Goal: Task Accomplishment & Management: Complete application form

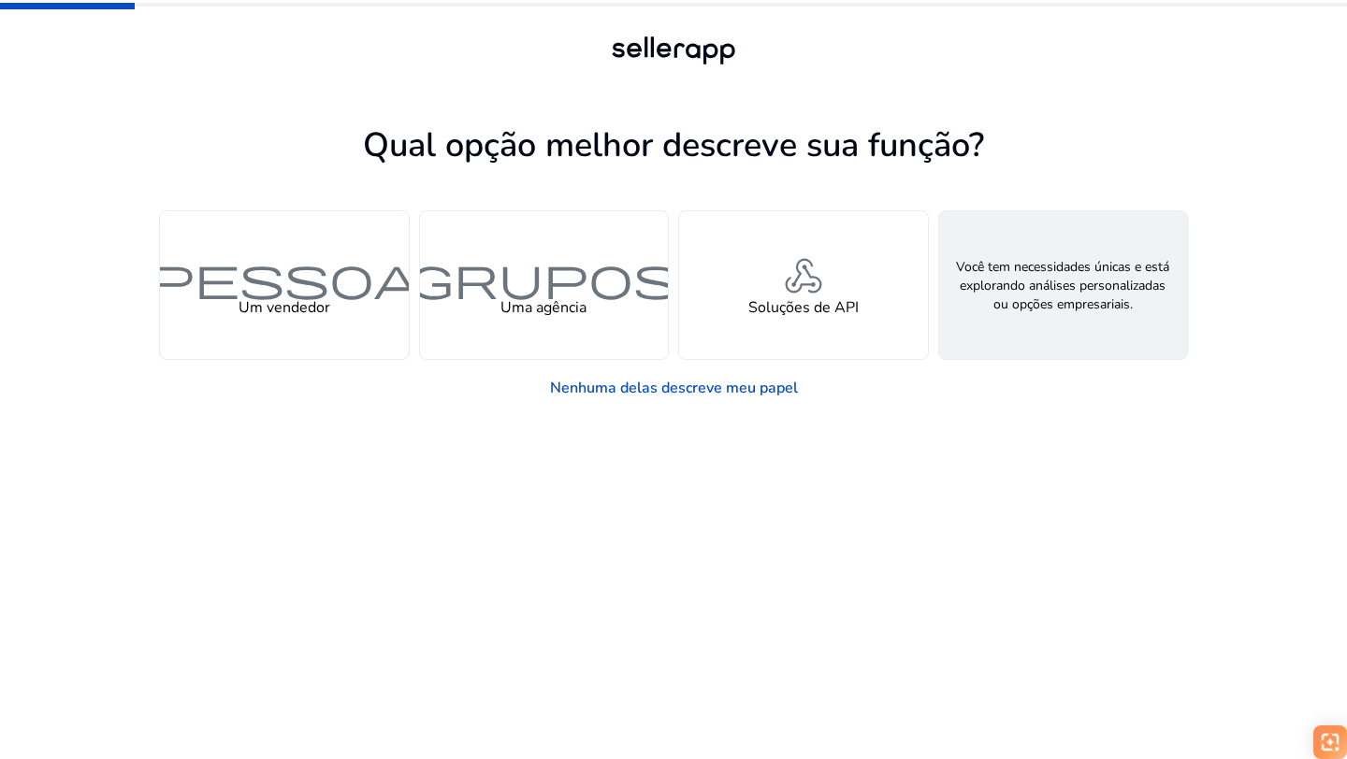
click at [1002, 325] on div "pesquisa_de_recursos Procurando por Soluções Personalizadas" at bounding box center [1063, 285] width 249 height 148
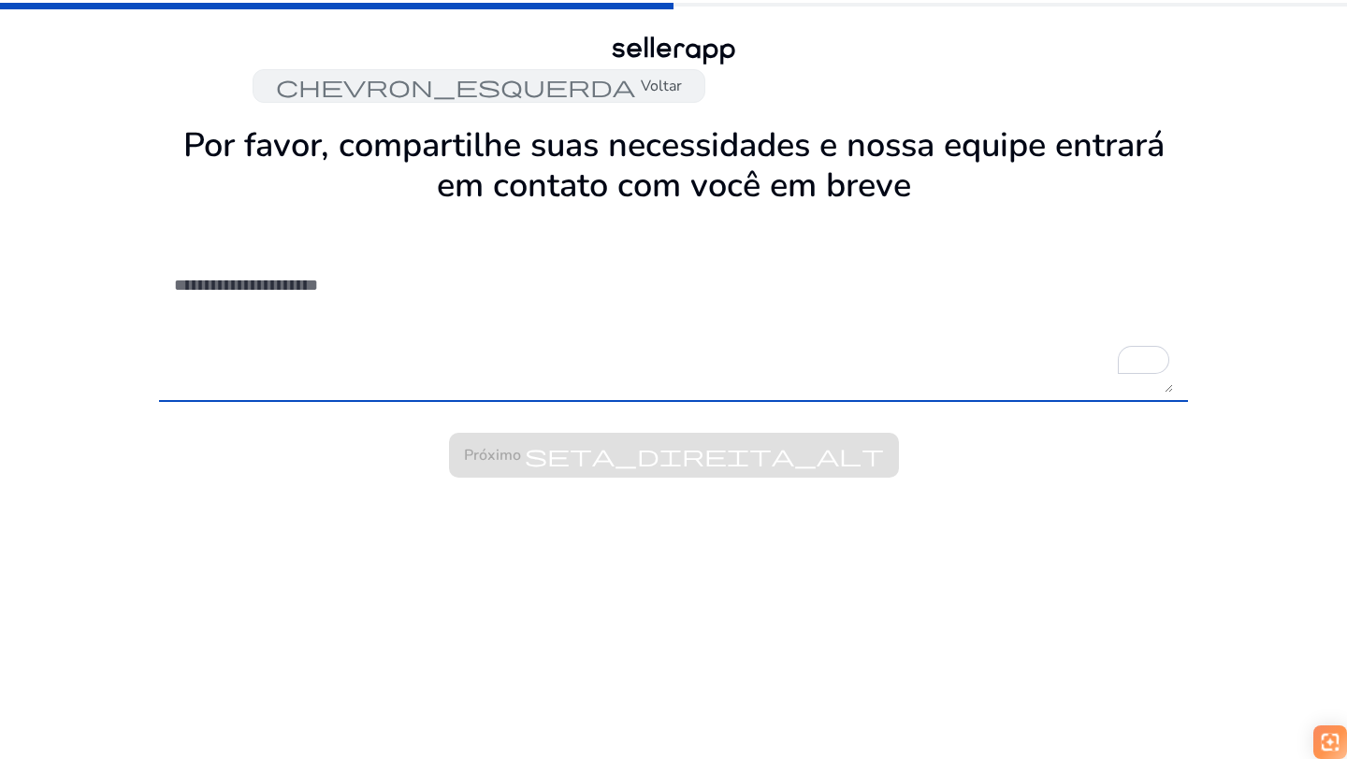
click at [660, 89] on font "Voltar" at bounding box center [661, 86] width 41 height 21
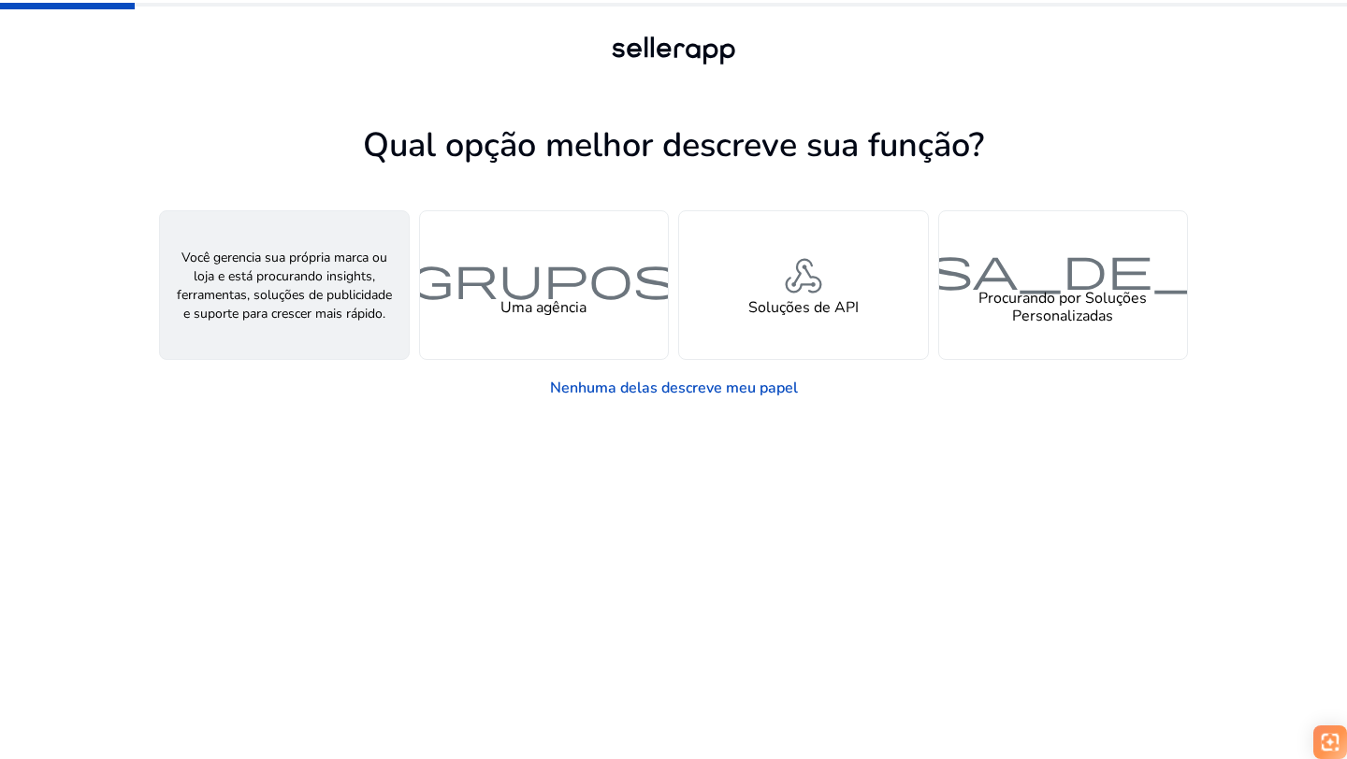
click at [293, 308] on font "Um vendedor" at bounding box center [284, 307] width 92 height 21
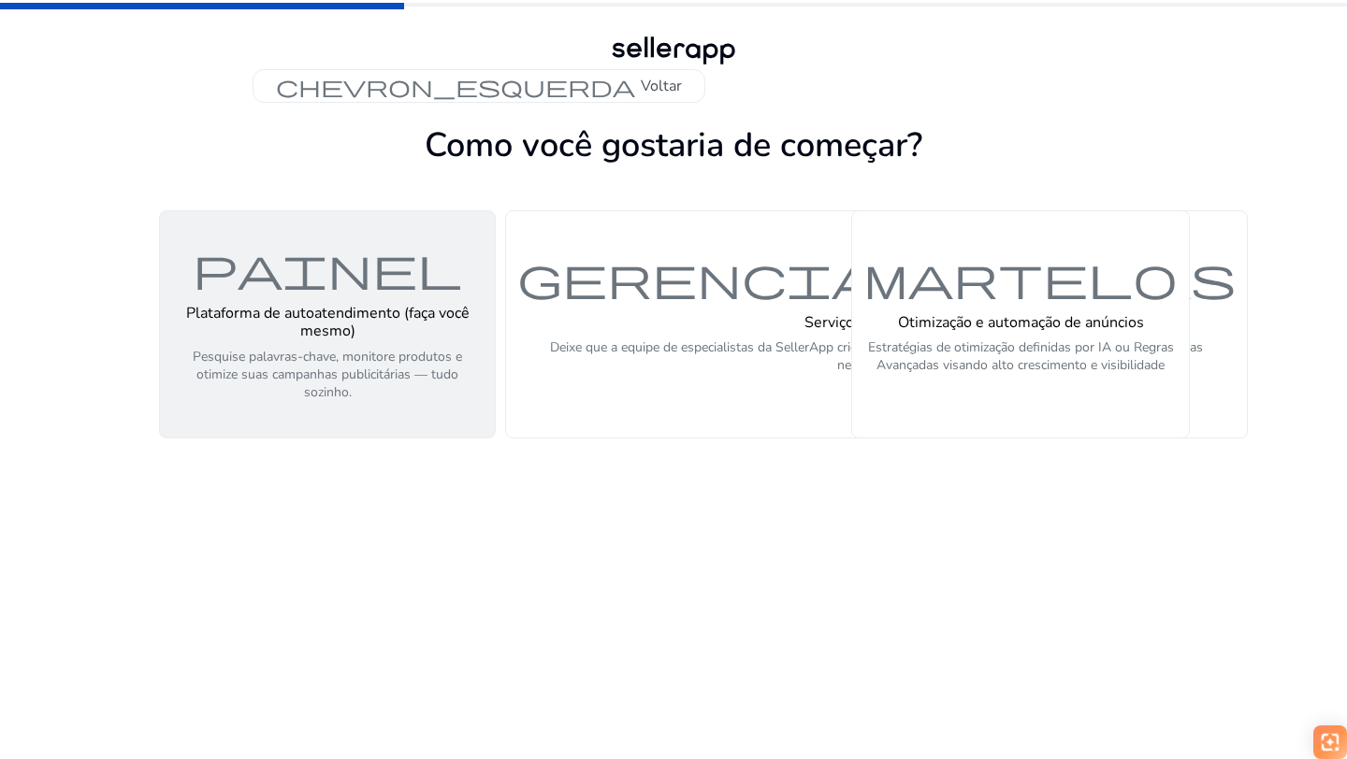
click at [453, 298] on div "painel Plataforma de autoatendimento (faça você mesmo) Pesquise palavras-chave,…" at bounding box center [327, 324] width 312 height 158
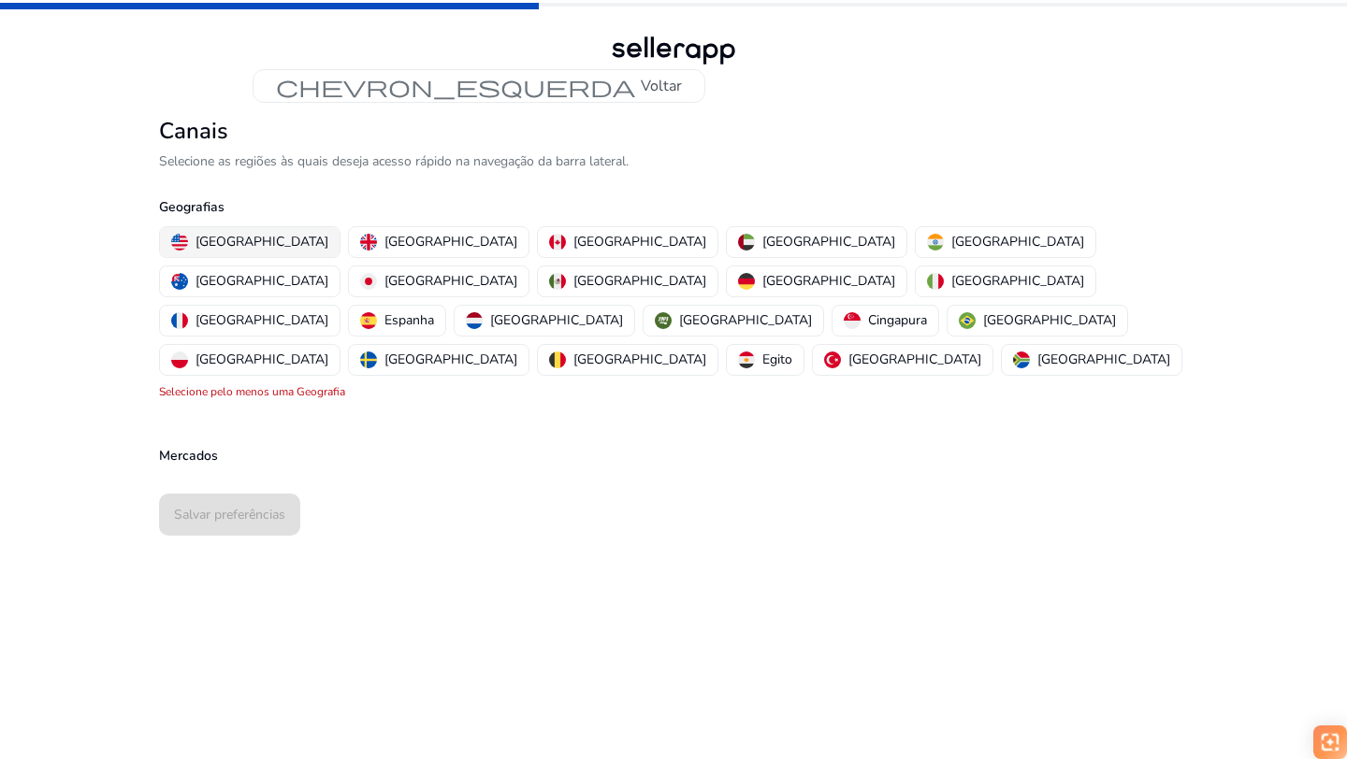
click at [249, 239] on font "[GEOGRAPHIC_DATA]" at bounding box center [261, 242] width 133 height 18
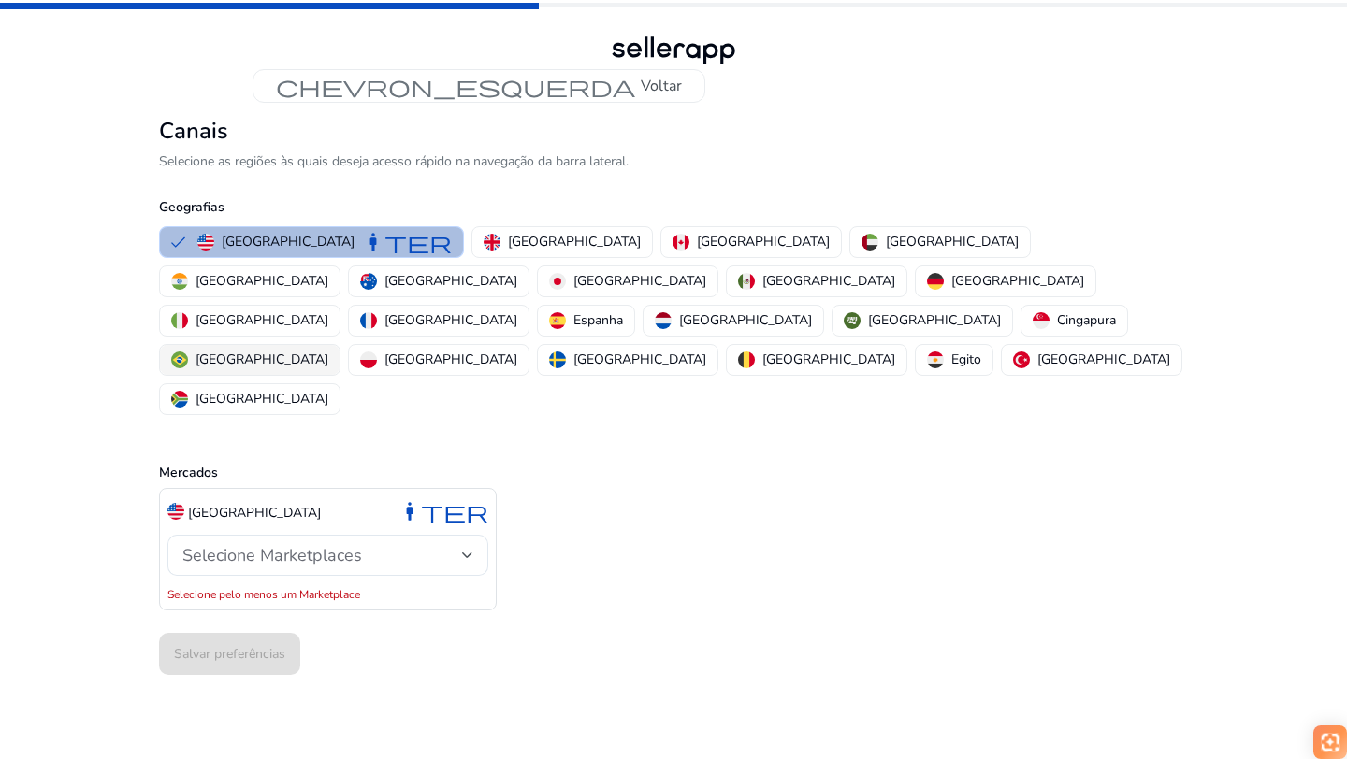
click at [328, 350] on div "[GEOGRAPHIC_DATA]" at bounding box center [249, 360] width 157 height 20
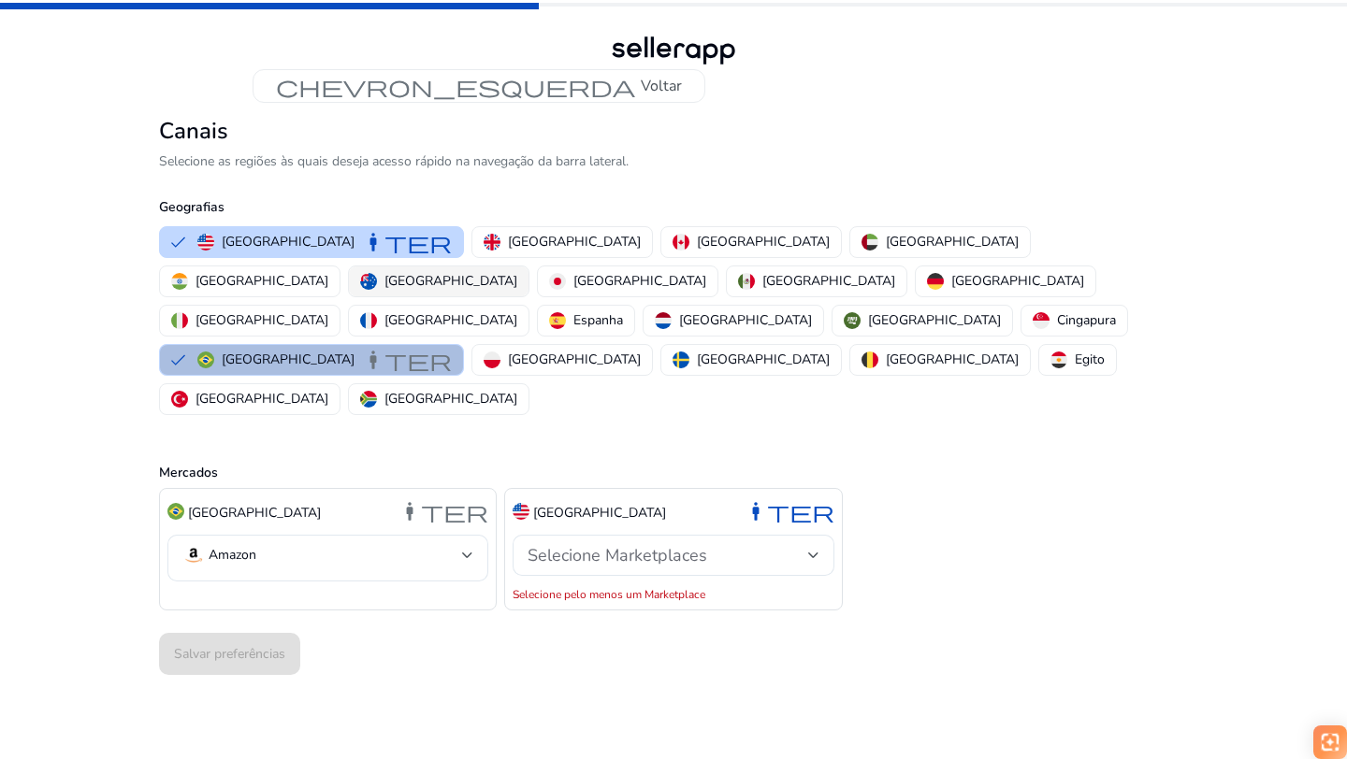
click at [517, 272] on font "[GEOGRAPHIC_DATA]" at bounding box center [450, 281] width 133 height 18
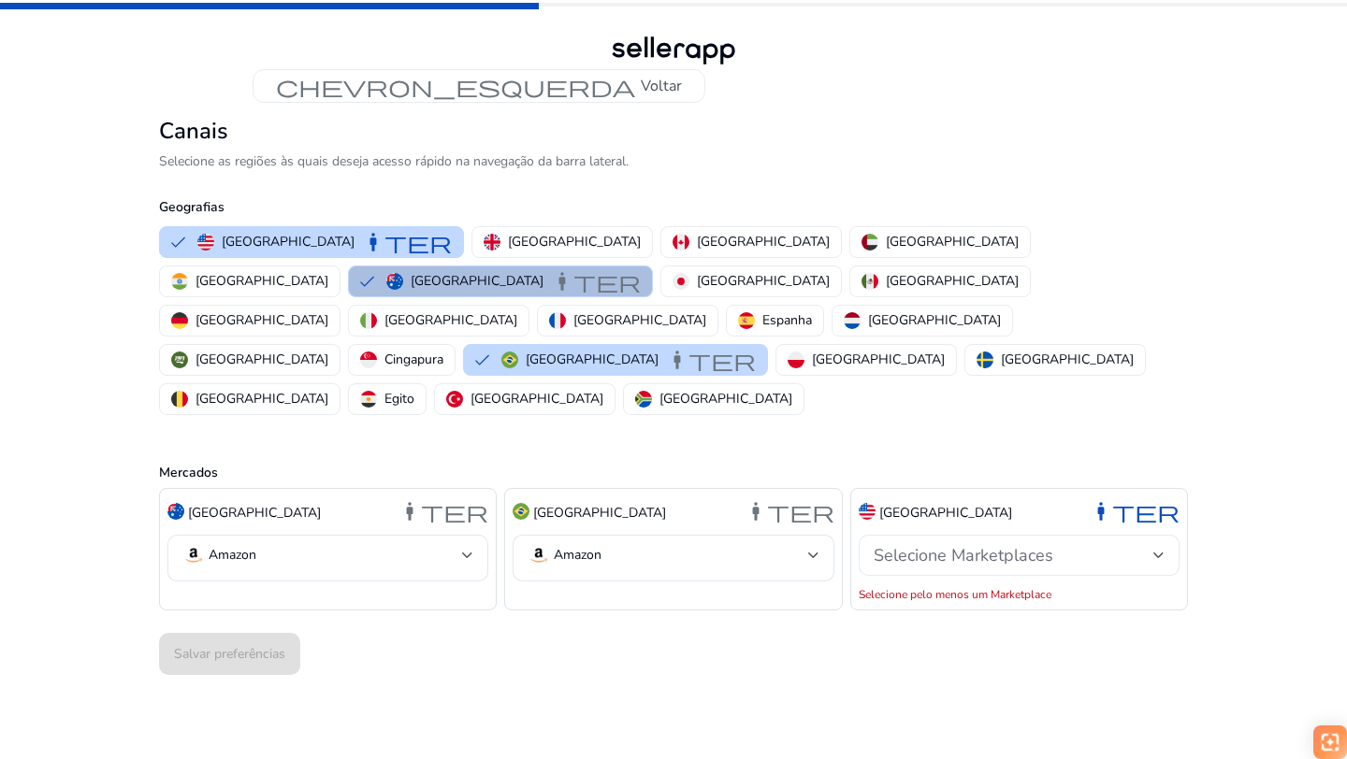
click at [971, 544] on font "Selecione Marketplaces" at bounding box center [963, 555] width 180 height 22
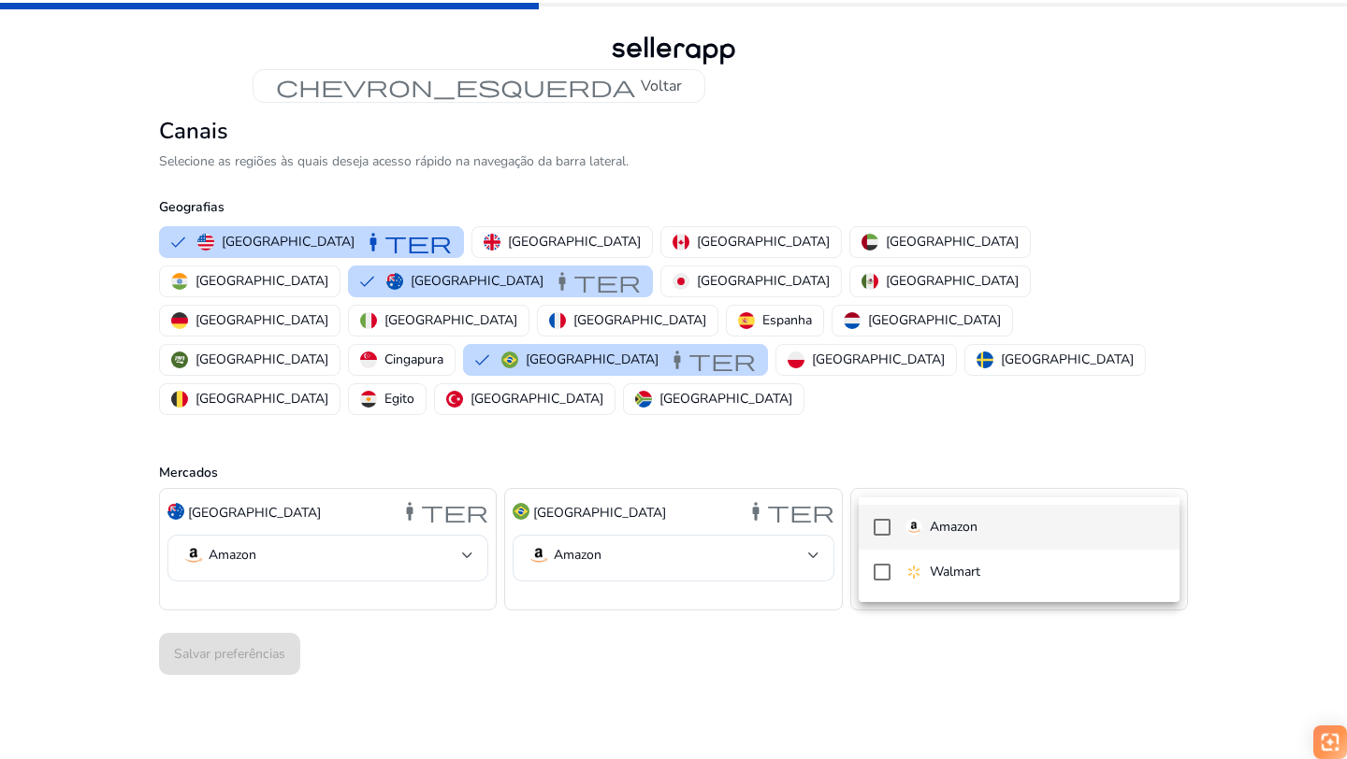
click at [942, 527] on font "Amazon" at bounding box center [954, 527] width 48 height 18
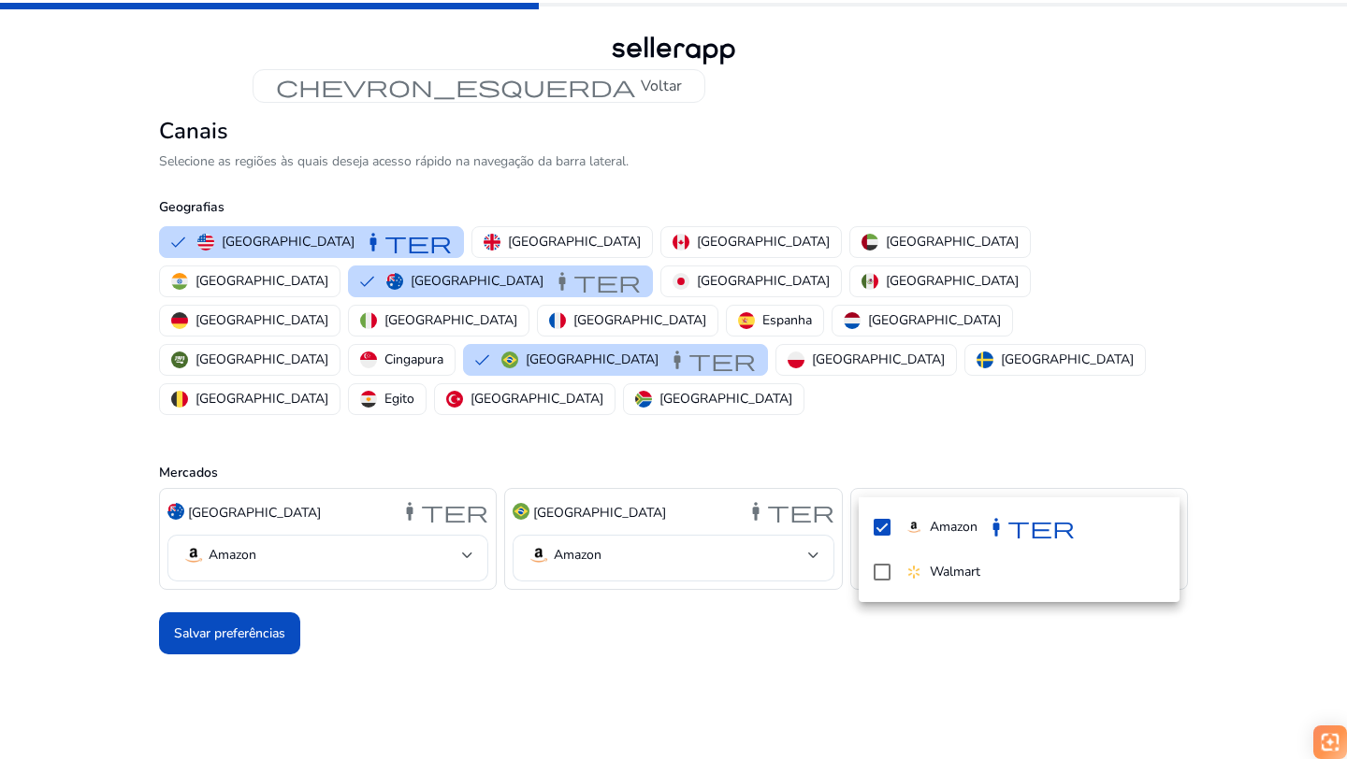
click at [715, 575] on div at bounding box center [673, 379] width 1347 height 759
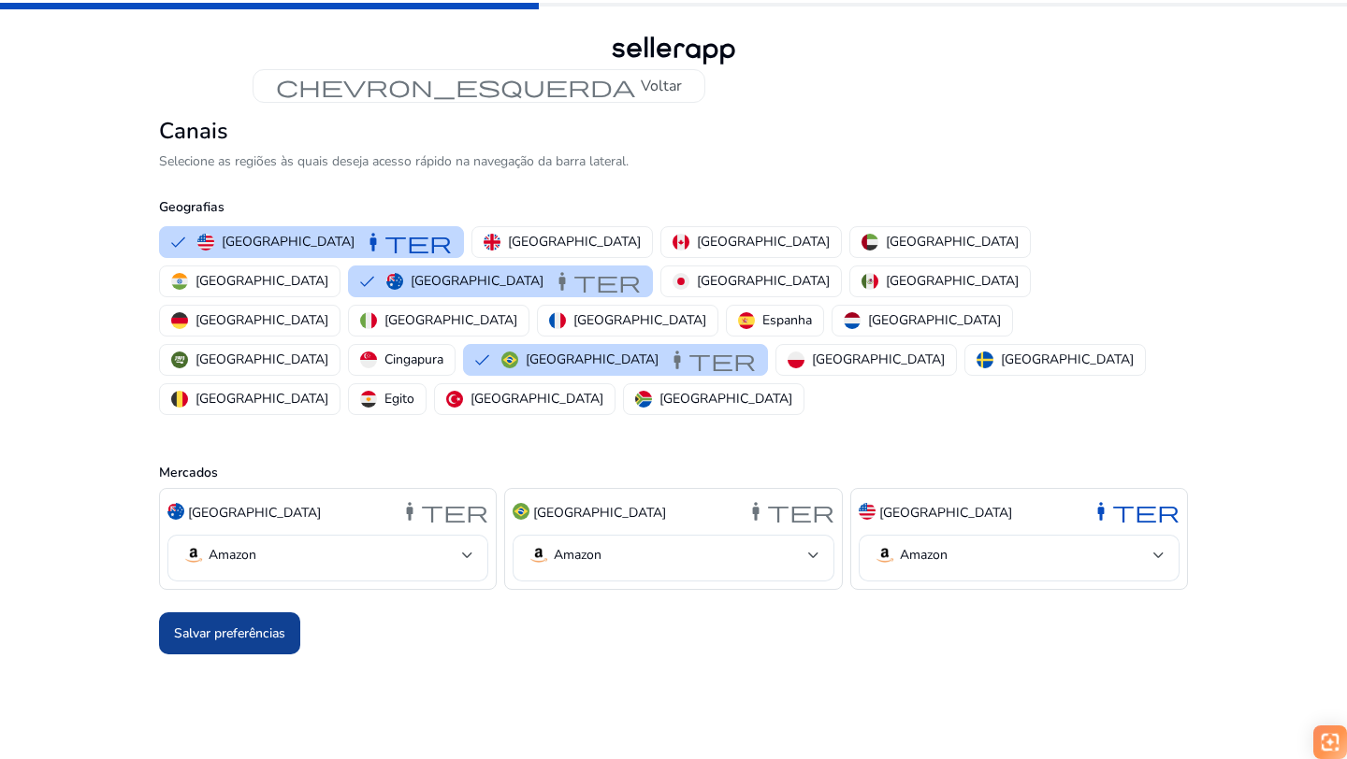
click at [264, 625] on font "Salvar preferências" at bounding box center [229, 634] width 111 height 18
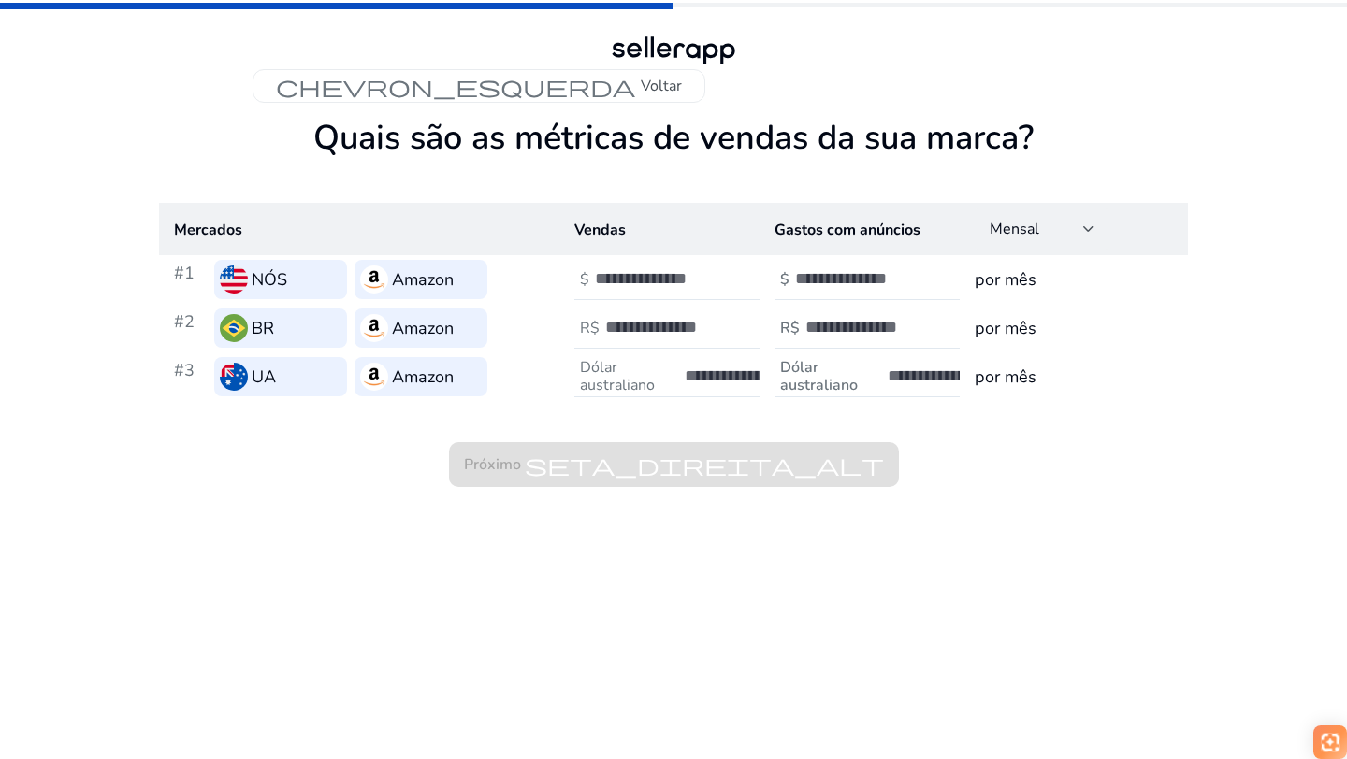
click at [400, 279] on font "Amazon" at bounding box center [423, 279] width 62 height 22
click at [664, 87] on font "Voltar" at bounding box center [661, 86] width 41 height 21
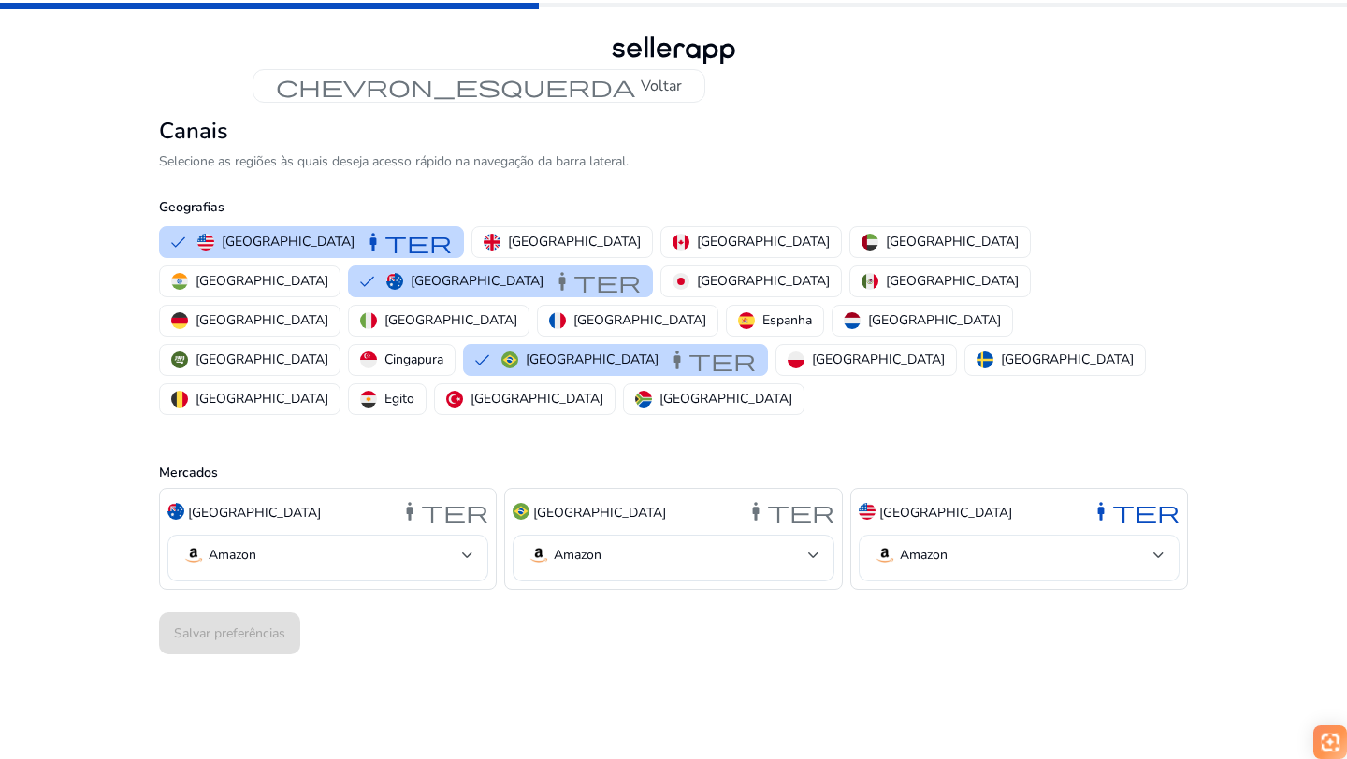
click at [975, 544] on mat-select-trigger "Amazon" at bounding box center [1013, 555] width 280 height 22
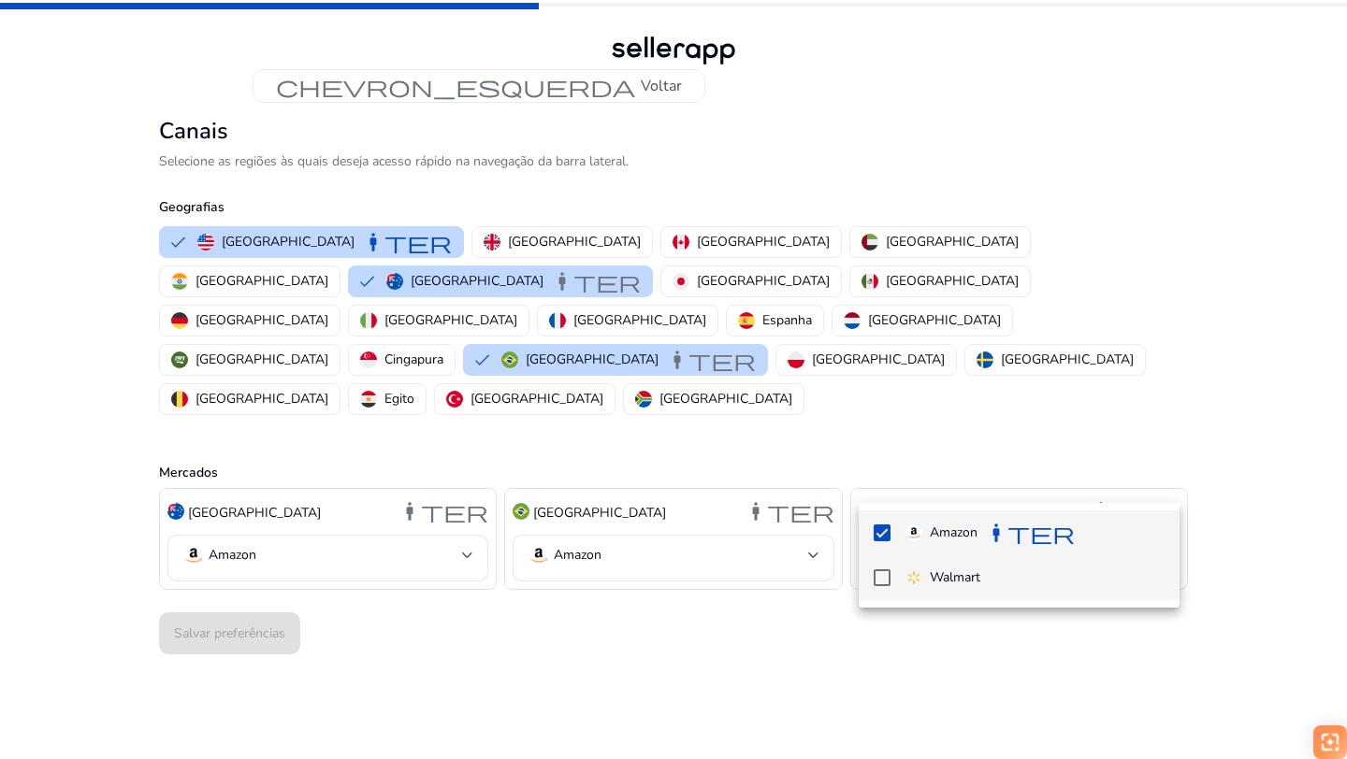
click at [877, 581] on mat-pseudo-checkbox at bounding box center [881, 578] width 17 height 17
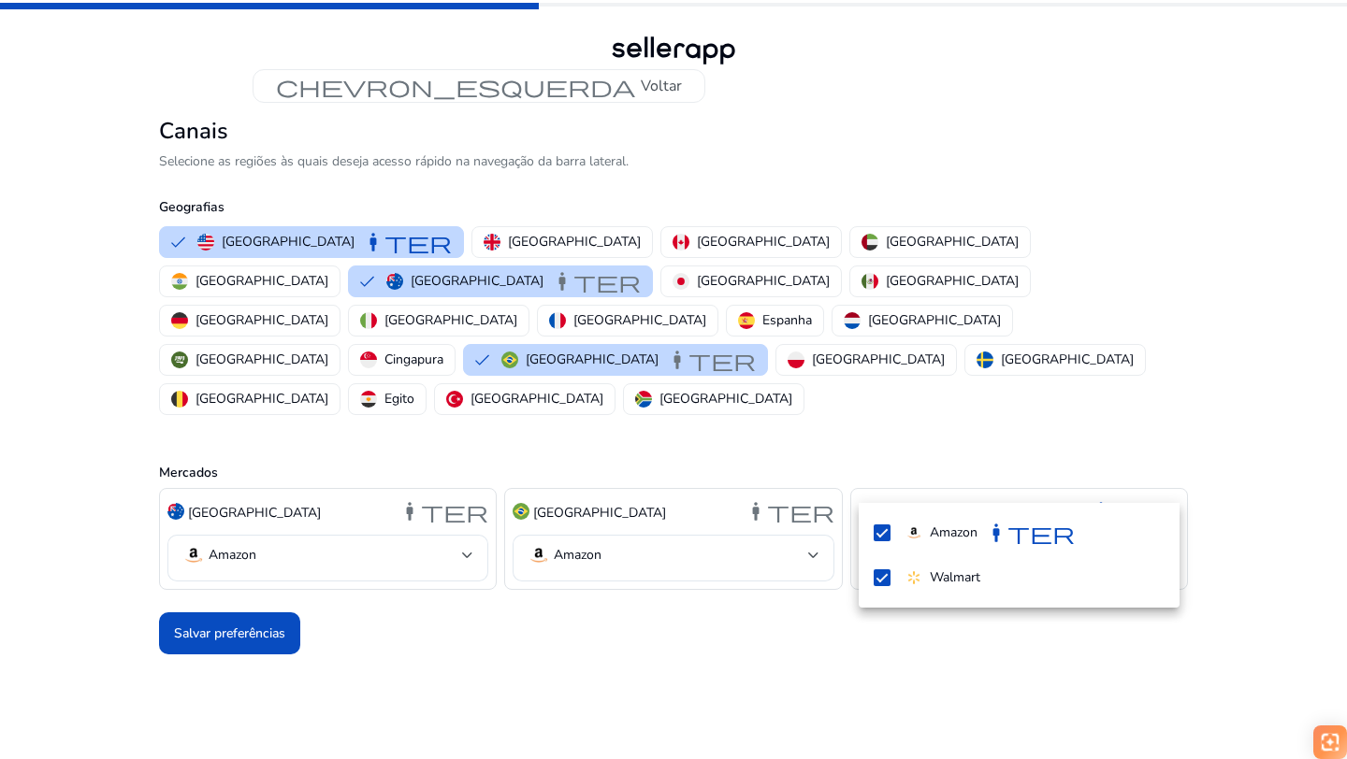
click at [673, 474] on div at bounding box center [673, 379] width 1347 height 759
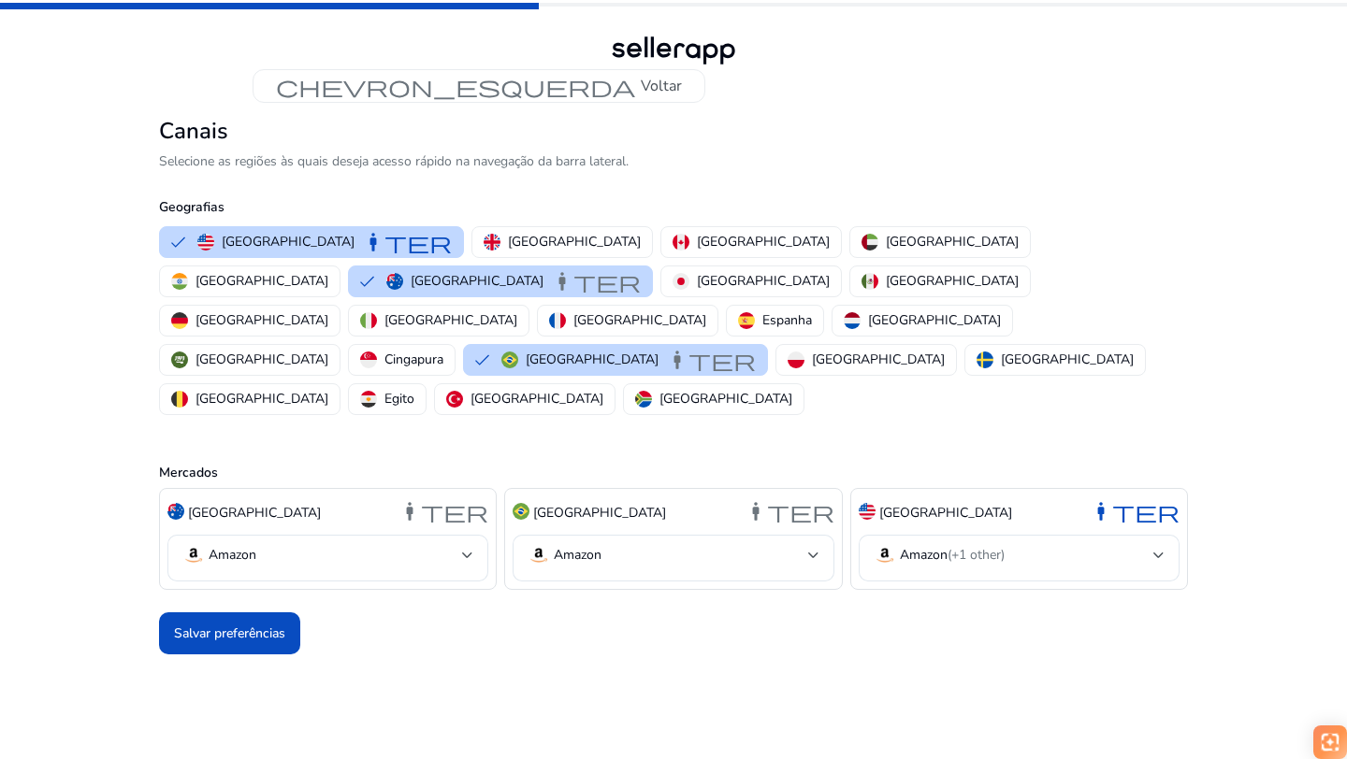
click at [673, 544] on mat-select-trigger "Amazon" at bounding box center [667, 555] width 280 height 22
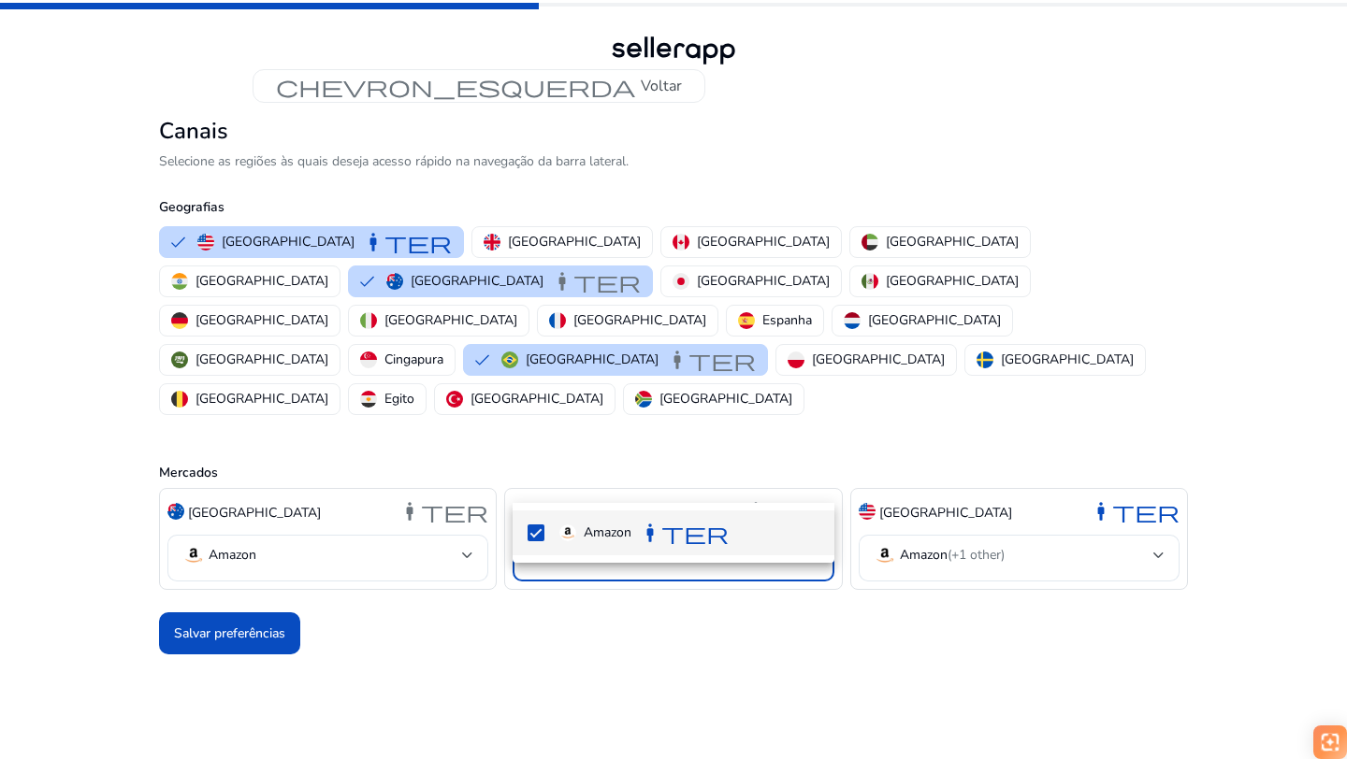
click at [375, 470] on div at bounding box center [673, 379] width 1347 height 759
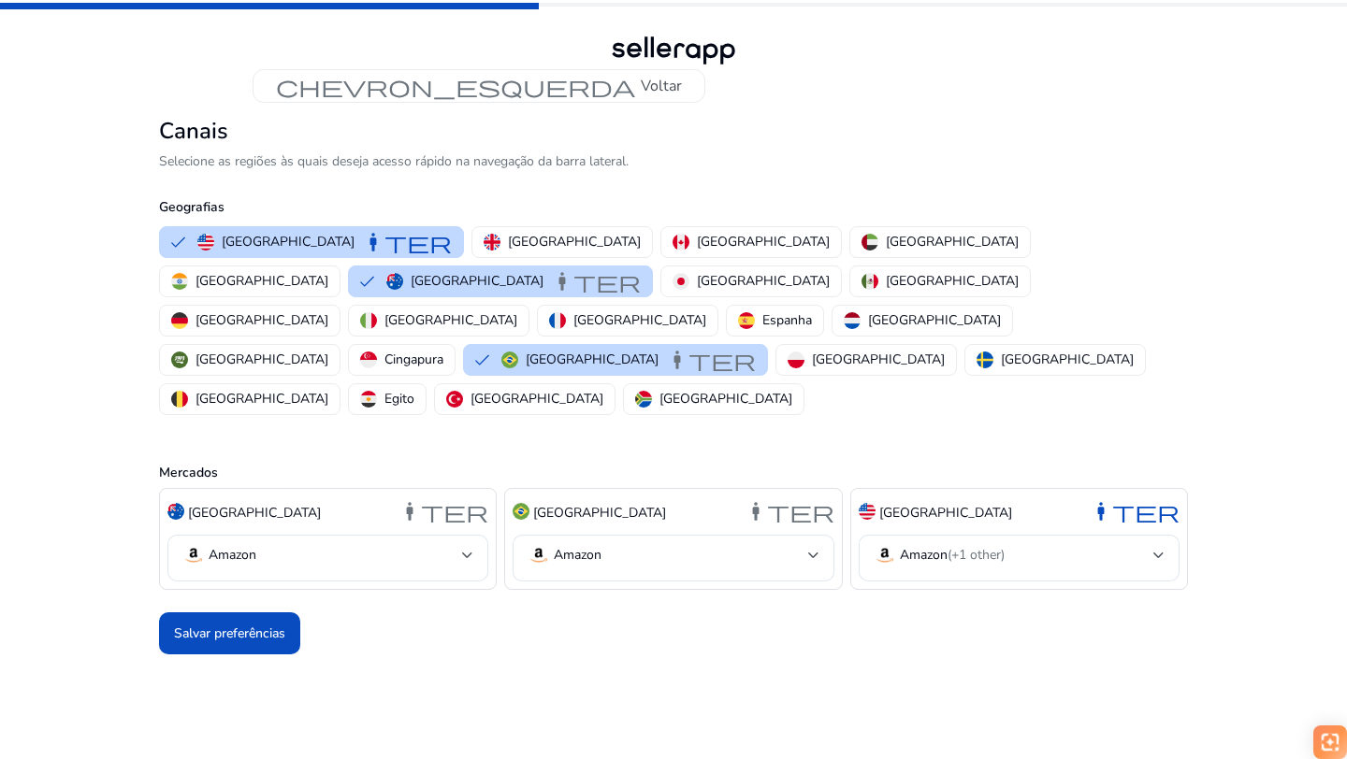
click at [375, 544] on mat-select-trigger "Amazon" at bounding box center [322, 555] width 280 height 22
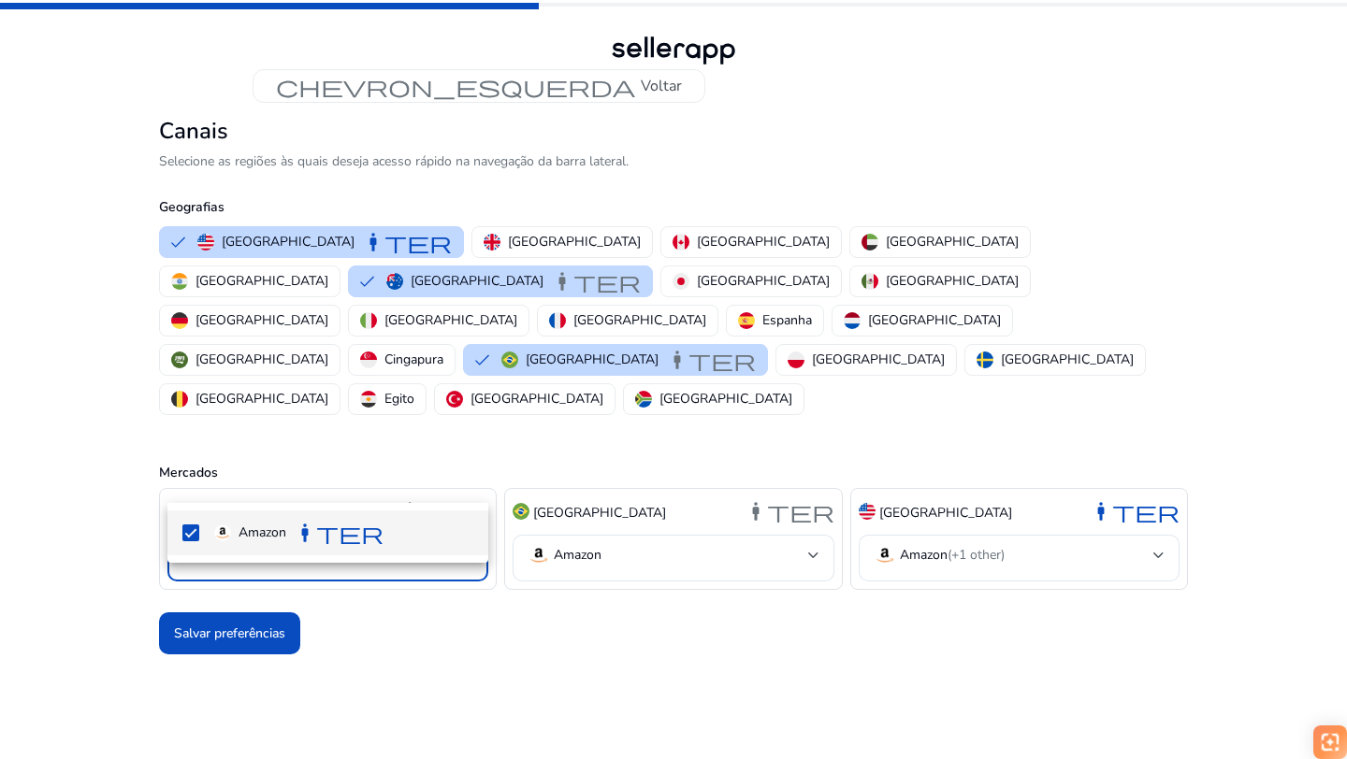
click at [577, 598] on div at bounding box center [673, 379] width 1347 height 759
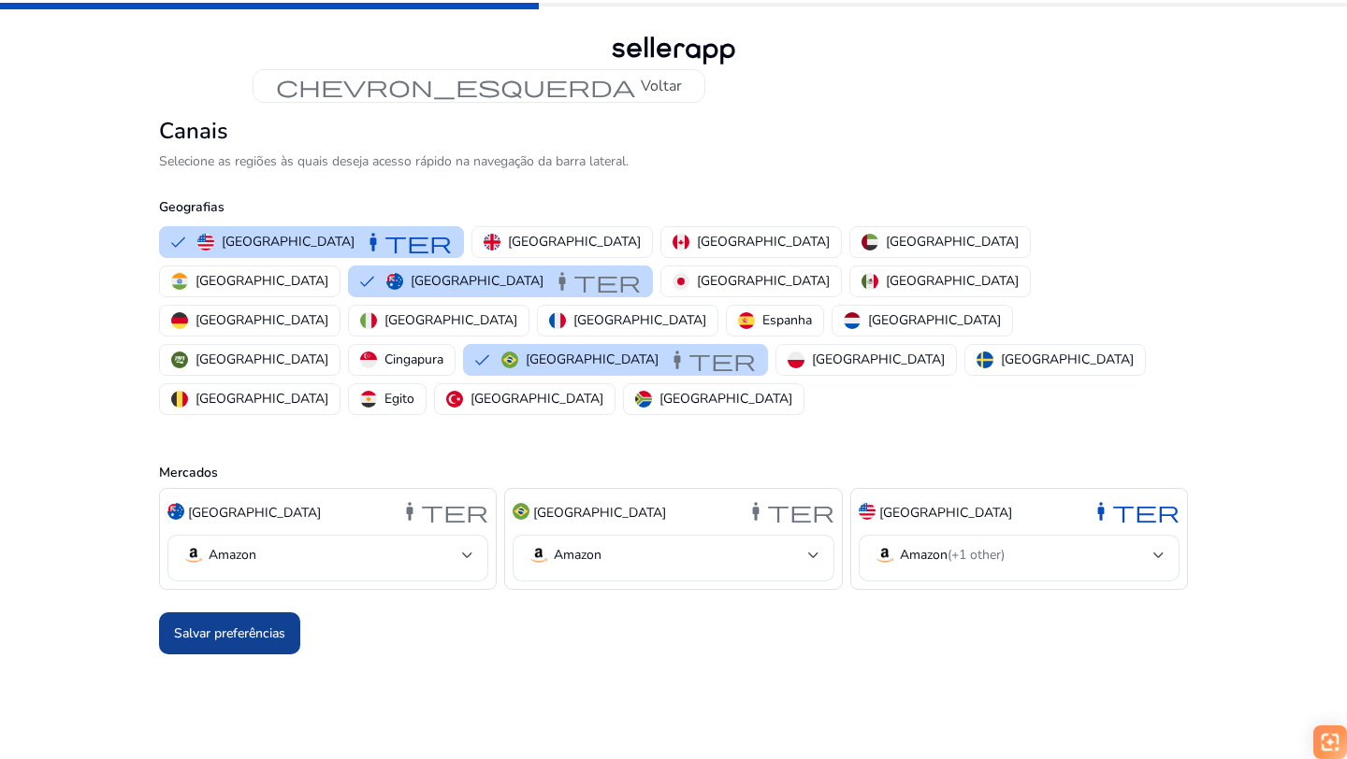
click at [256, 625] on font "Salvar preferências" at bounding box center [229, 634] width 111 height 18
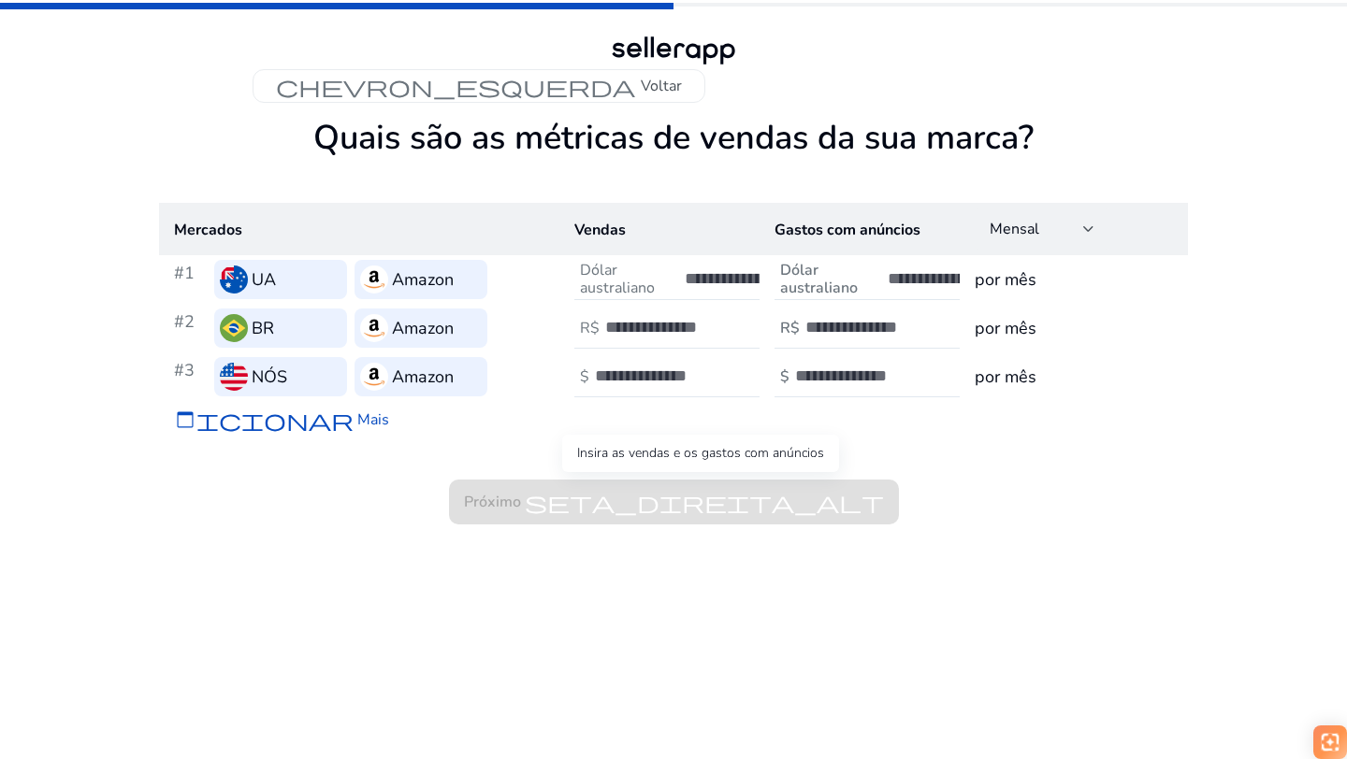
click at [585, 505] on span "Próximo seta_direita_alt" at bounding box center [674, 502] width 450 height 45
click at [623, 280] on font "Dólar australiano" at bounding box center [617, 279] width 75 height 38
type input "***"
click at [621, 327] on input "number" at bounding box center [668, 327] width 126 height 21
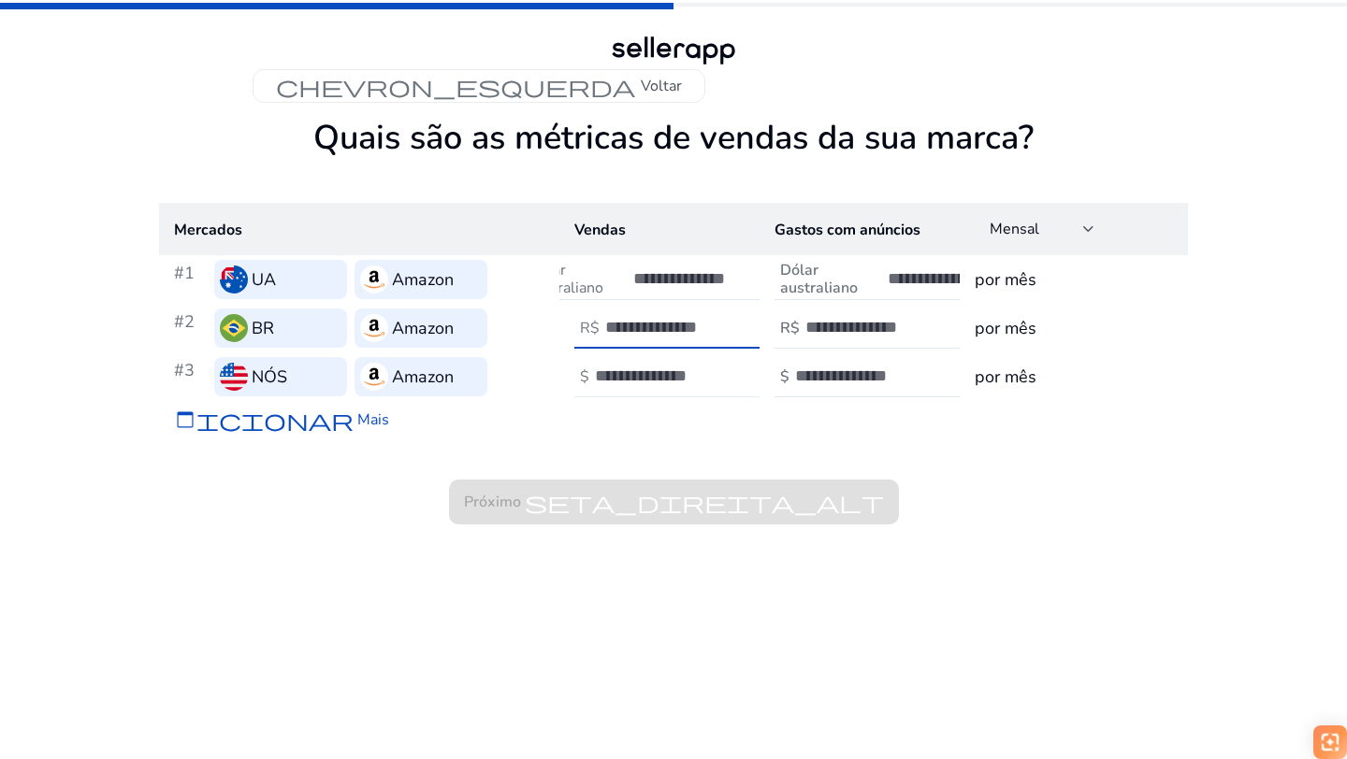
type input "****"
click at [610, 372] on input "number" at bounding box center [658, 376] width 126 height 21
type input "***"
click at [681, 523] on span "Próximo seta_direita_alt" at bounding box center [674, 502] width 450 height 45
click at [843, 380] on input "number" at bounding box center [858, 376] width 126 height 21
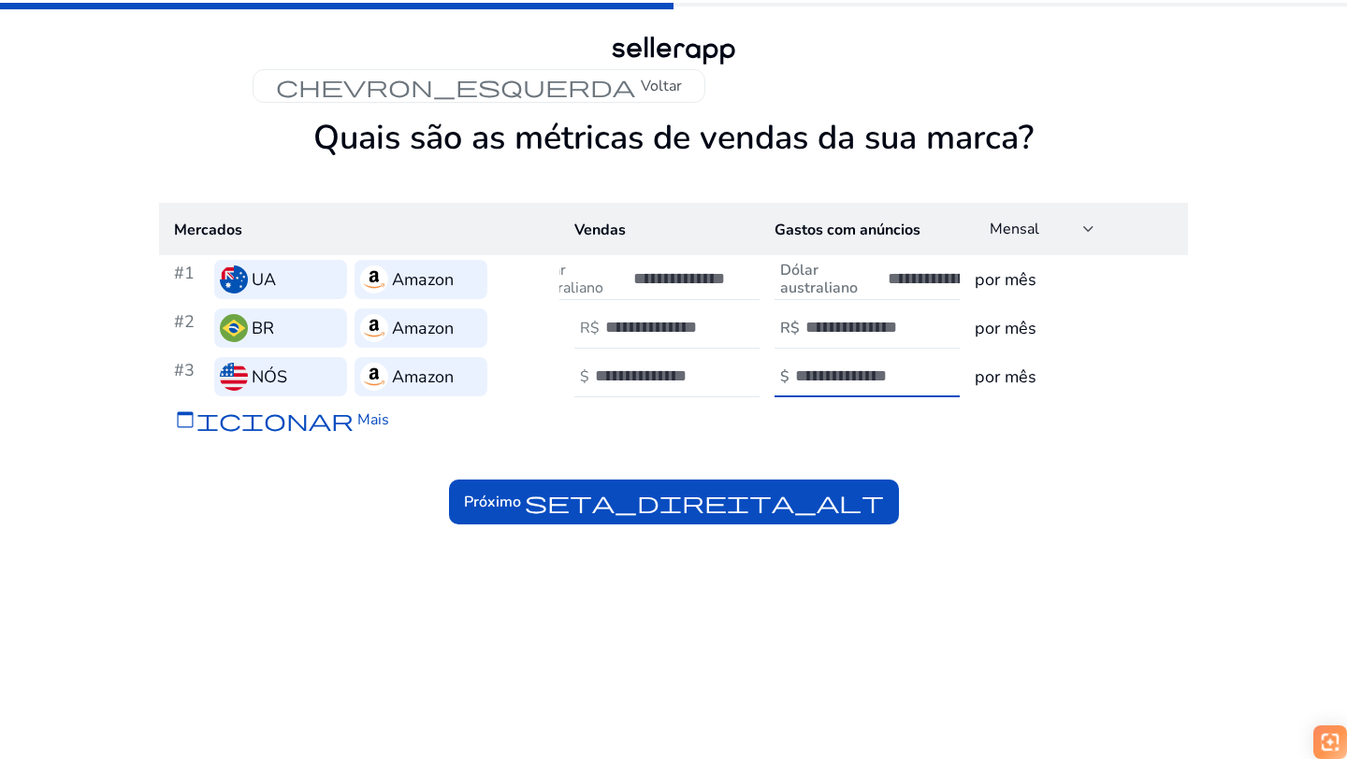
type input "*"
click at [821, 337] on input "number" at bounding box center [868, 327] width 126 height 21
type input "*"
click at [813, 268] on font "Dólar australiano" at bounding box center [819, 279] width 78 height 38
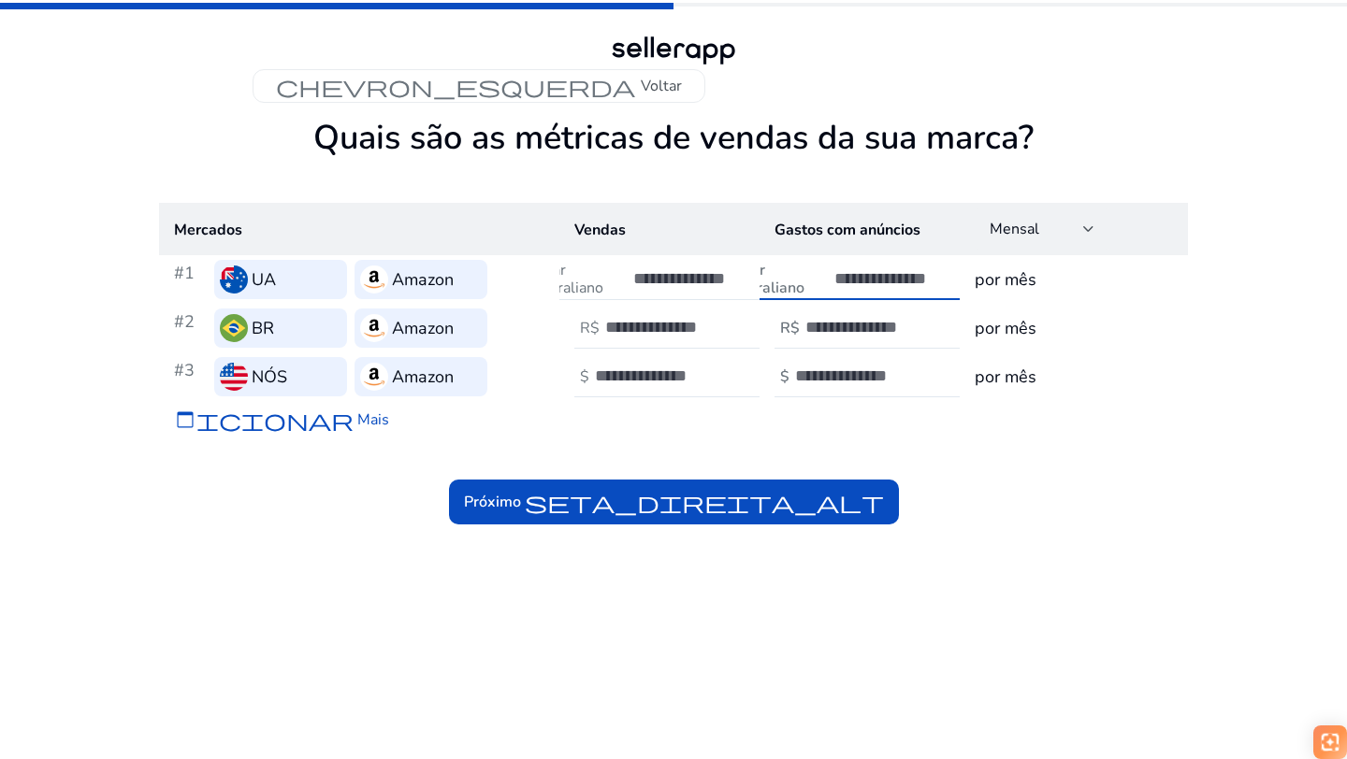
type input "*"
click at [803, 581] on app-sales-metrics "Quais são as métricas de vendas da sua marca? Mercados Vendas Gastos com anúnci…" at bounding box center [673, 439] width 1029 height 642
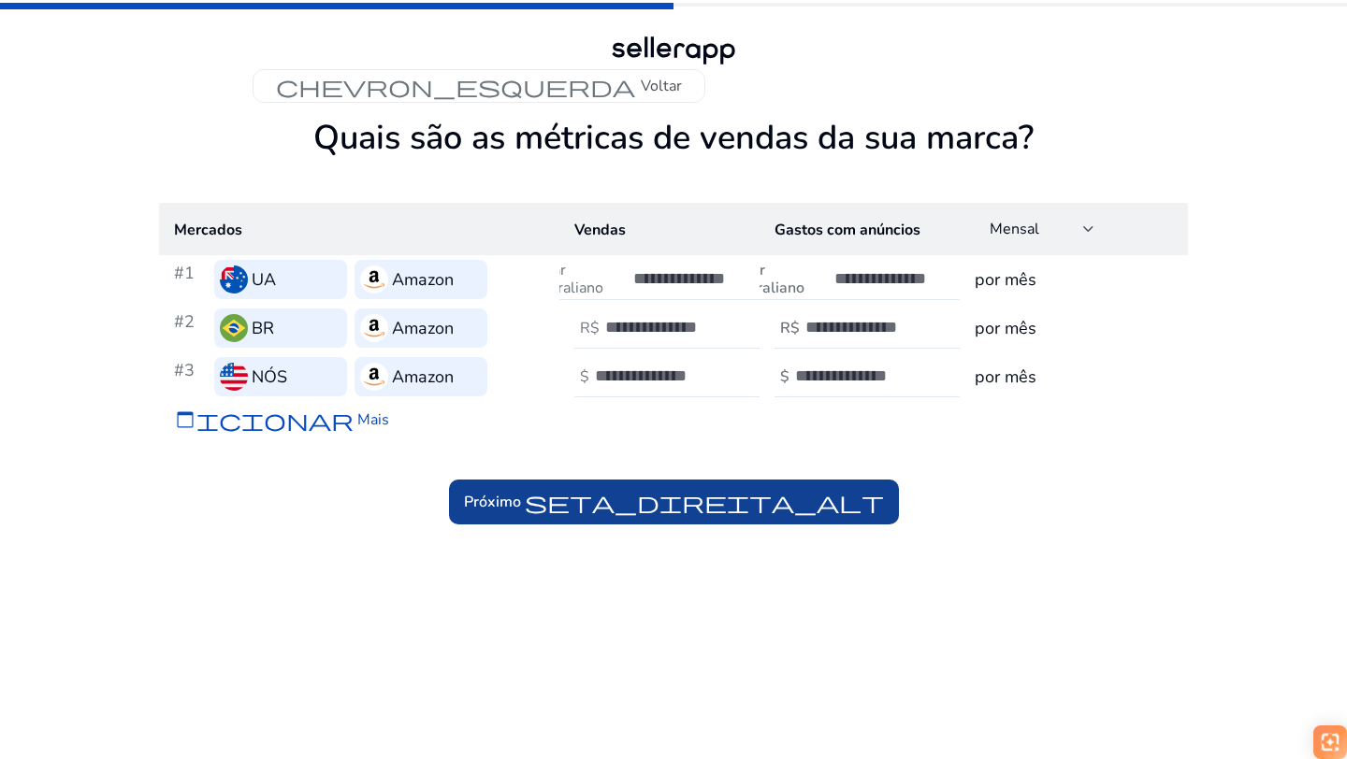
click at [774, 500] on font "seta_direita_alt" at bounding box center [704, 502] width 359 height 26
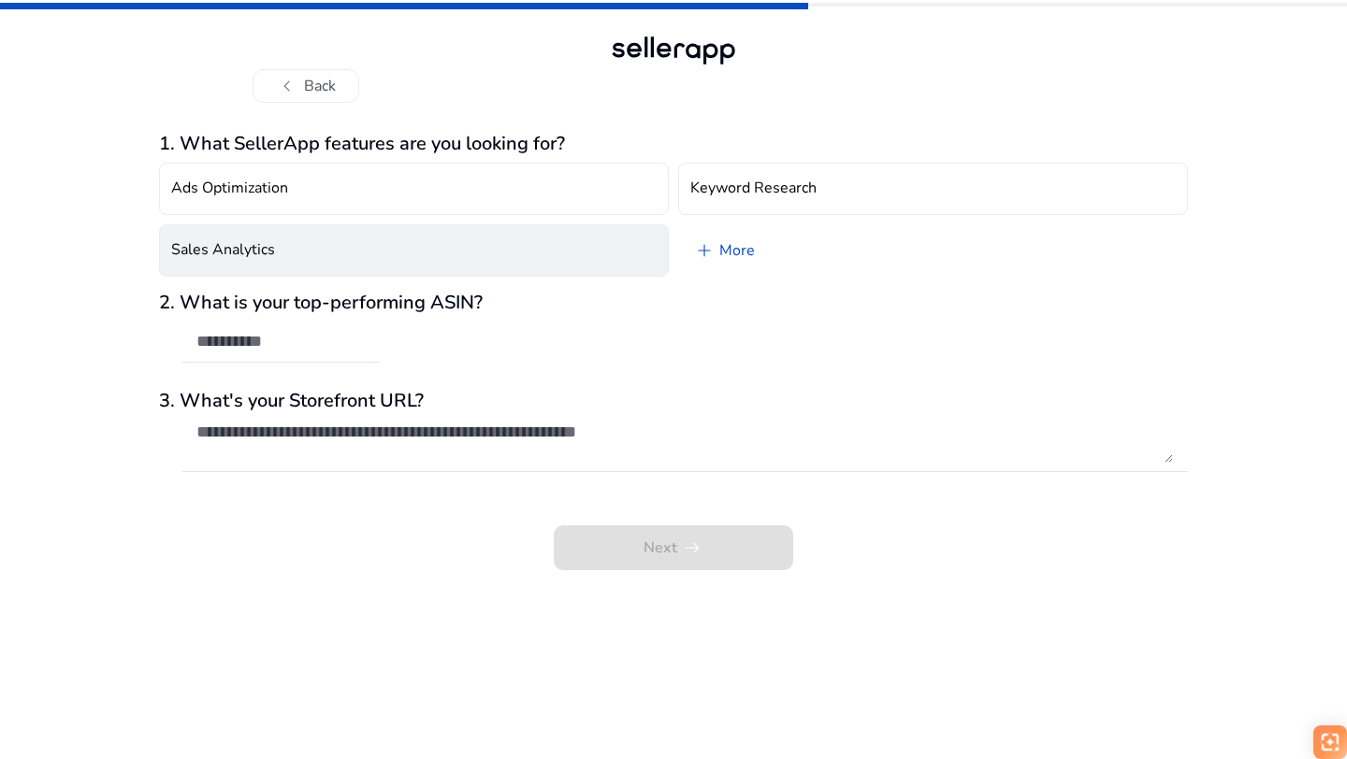
click at [542, 243] on button "Sales Analytics" at bounding box center [414, 250] width 510 height 52
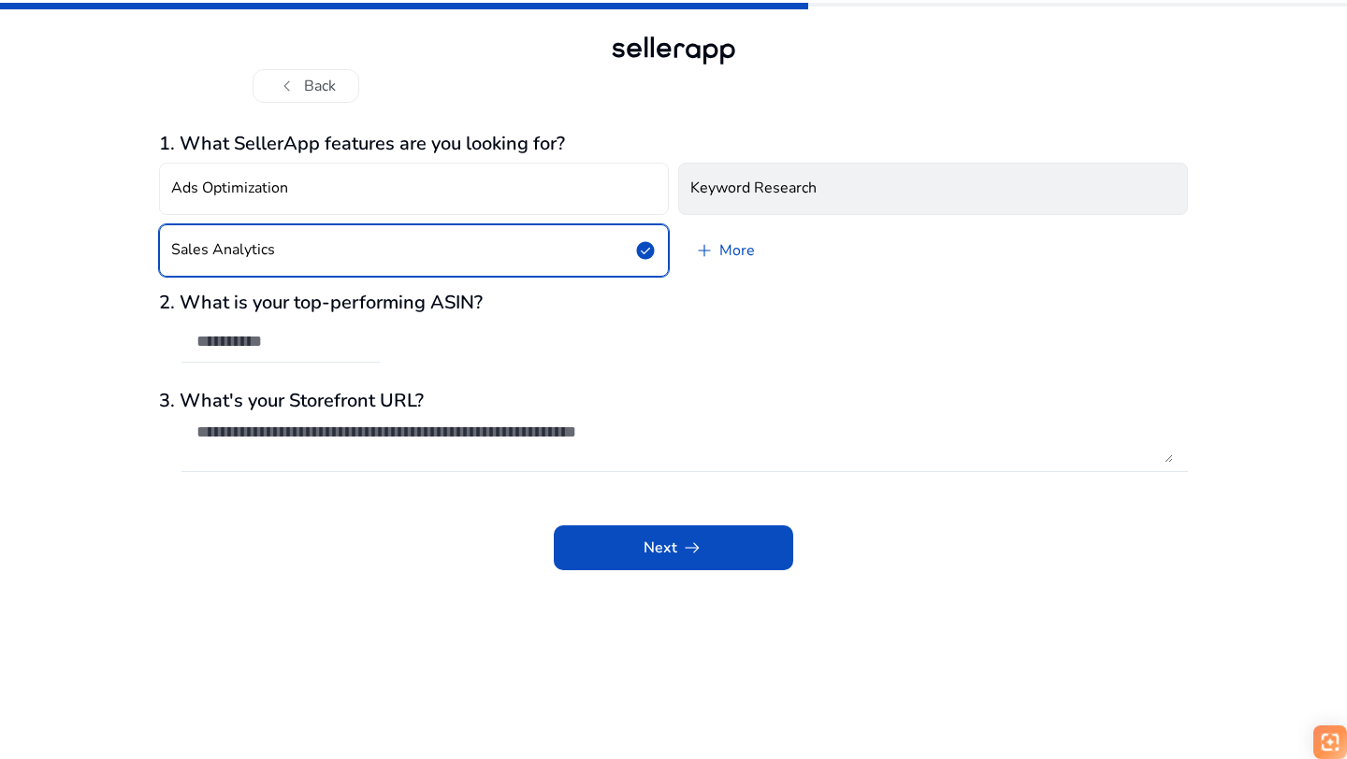
click at [749, 186] on h4 "Keyword Research" at bounding box center [753, 189] width 126 height 18
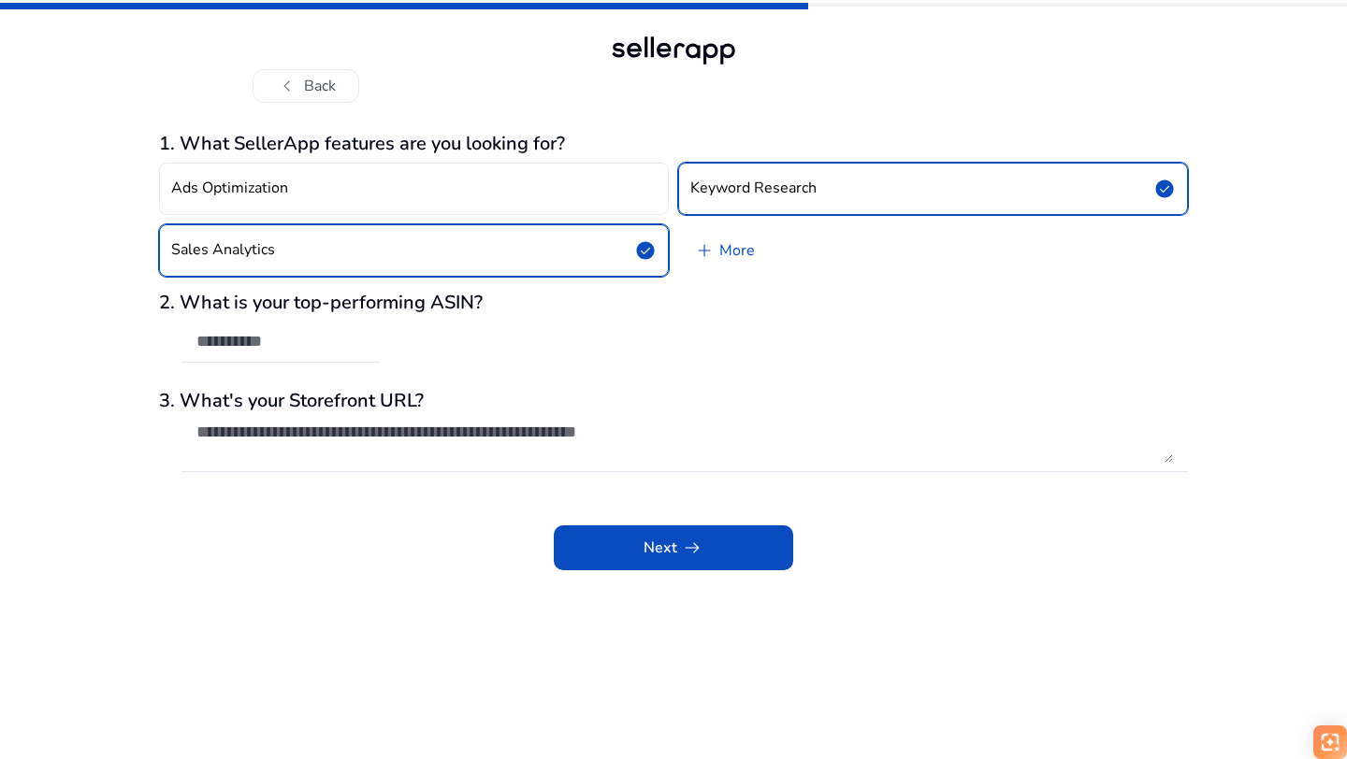
click at [465, 197] on button "Ads Optimization" at bounding box center [414, 189] width 510 height 52
click at [691, 537] on span "arrow_right_alt" at bounding box center [692, 548] width 22 height 22
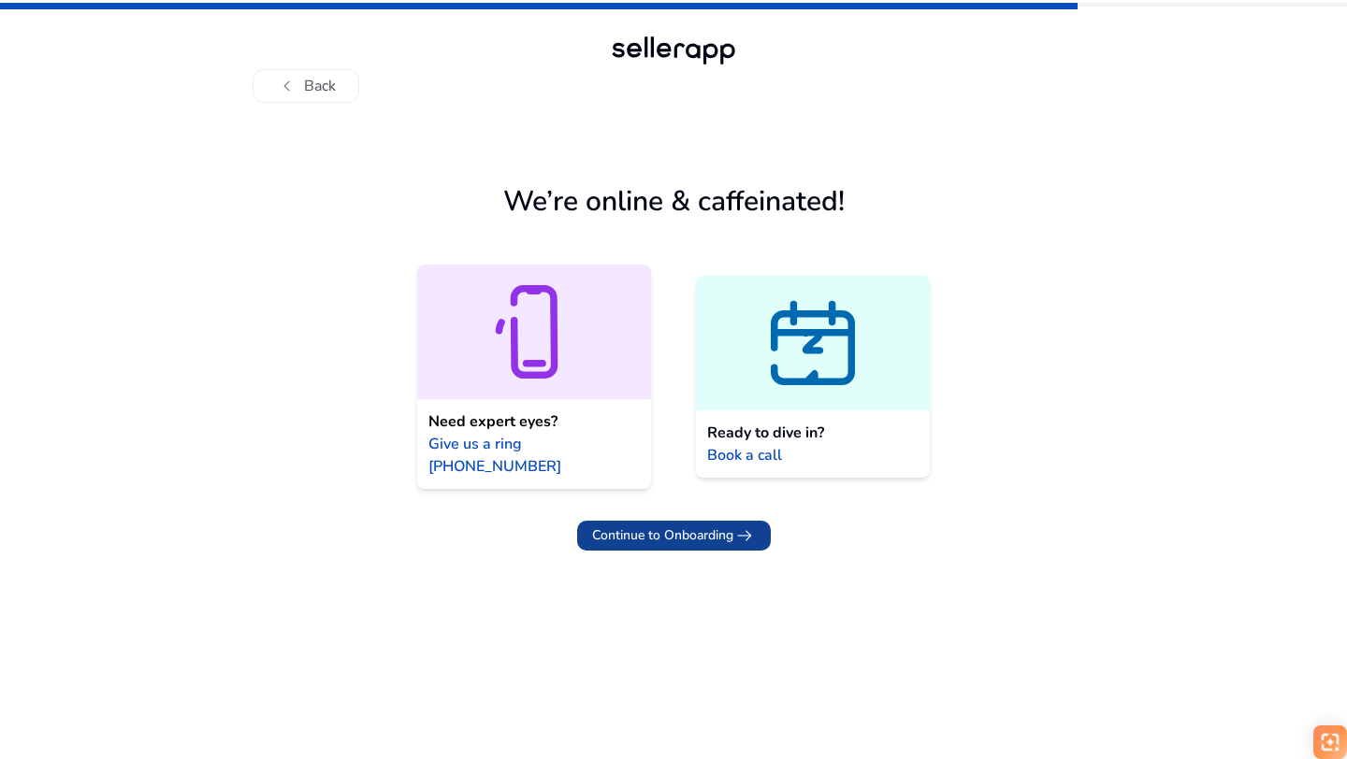
click at [676, 526] on span "Continue to Onboarding" at bounding box center [662, 536] width 141 height 20
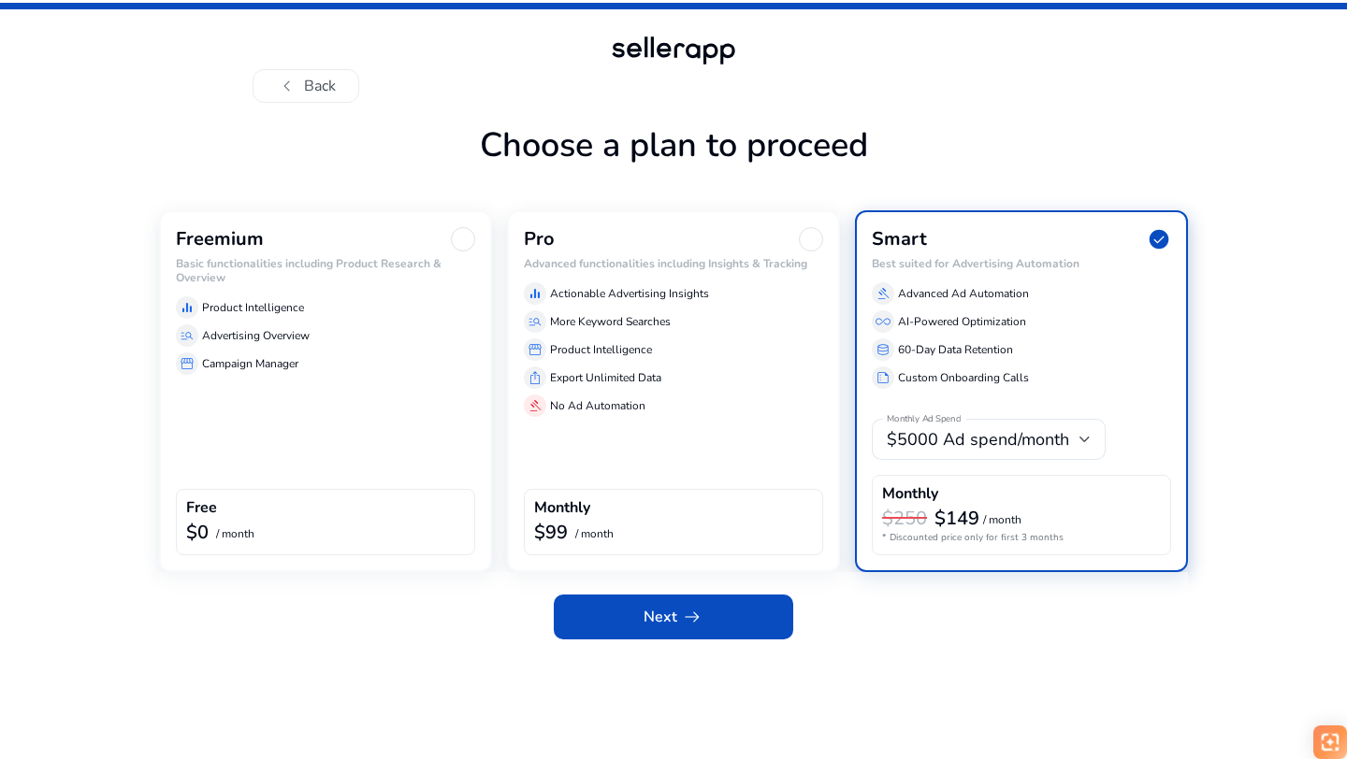
click at [409, 397] on div "Freemium Basic functionalities including Product Research & Overview equalizer …" at bounding box center [325, 391] width 333 height 362
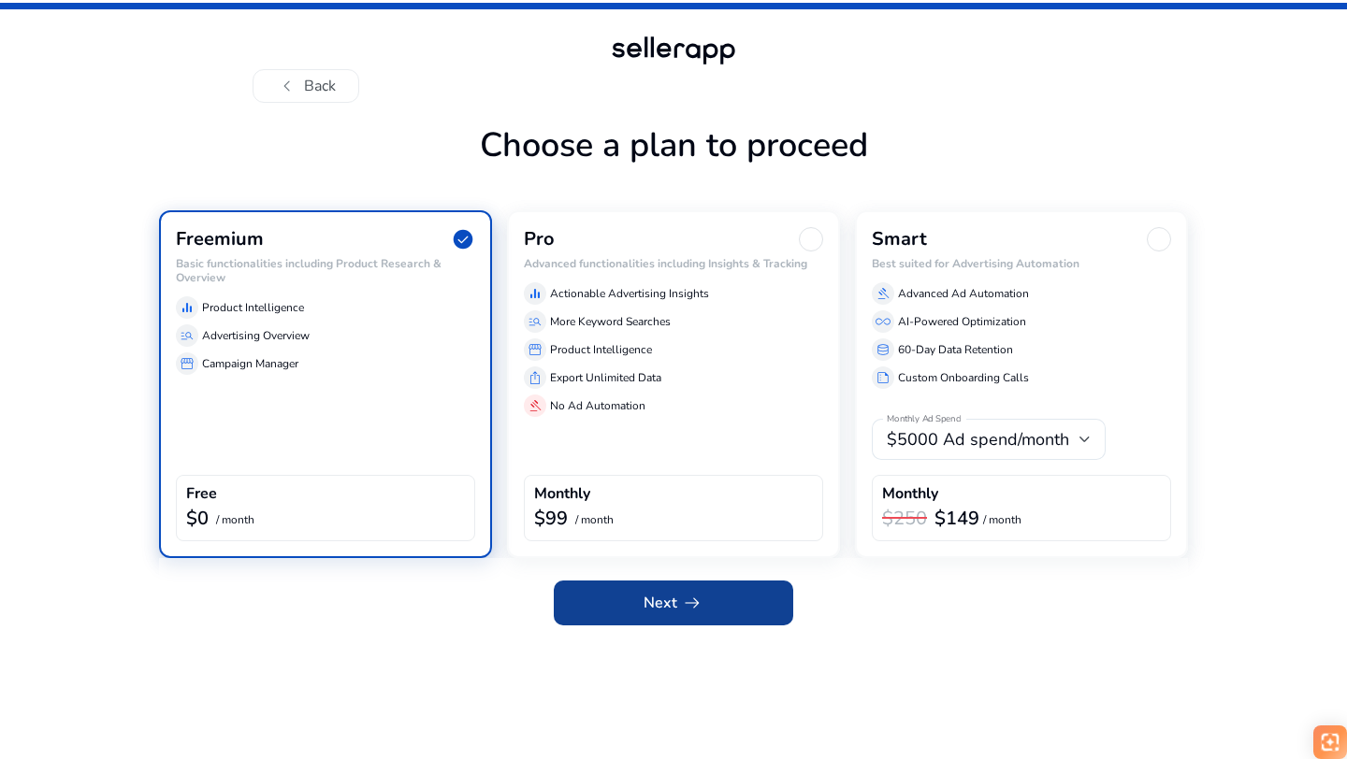
click at [633, 600] on span at bounding box center [673, 603] width 239 height 45
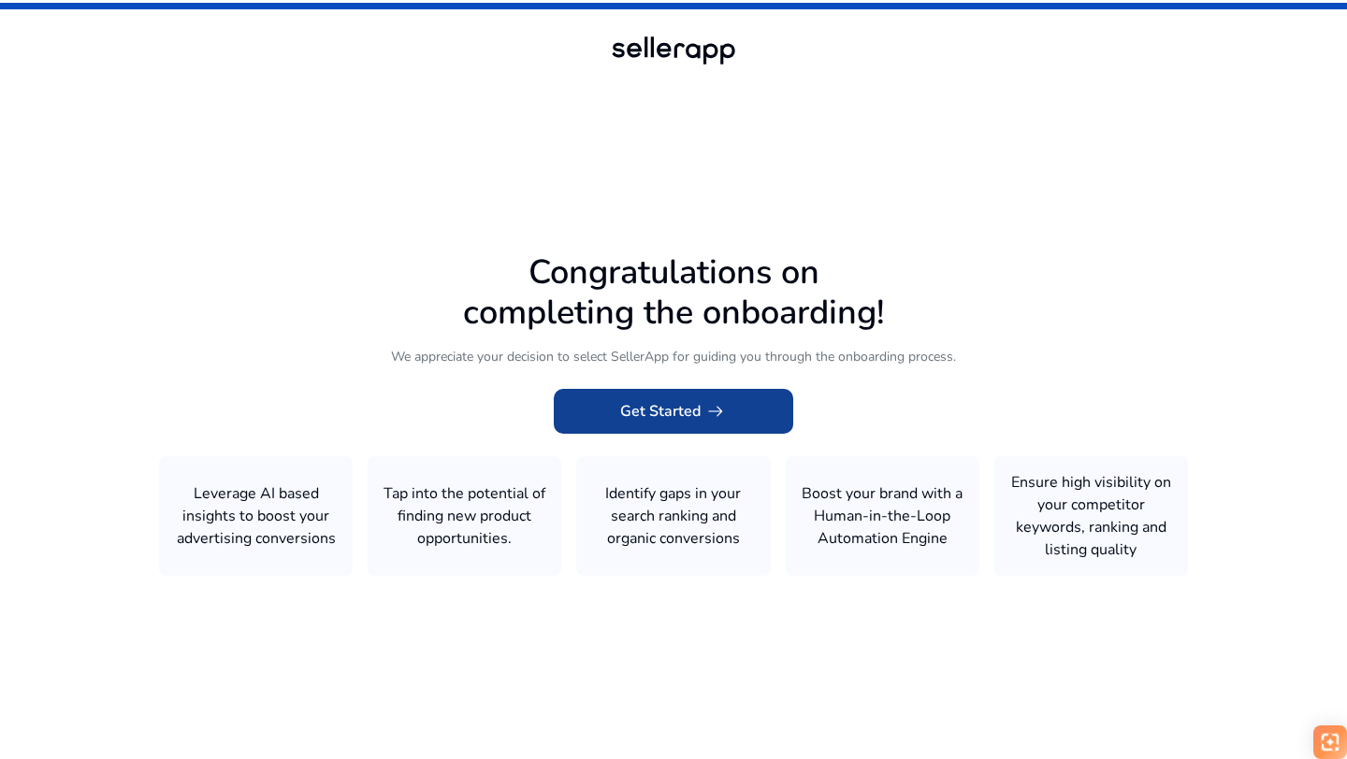
click at [681, 411] on span "Get Started arrow_right_alt" at bounding box center [673, 411] width 107 height 22
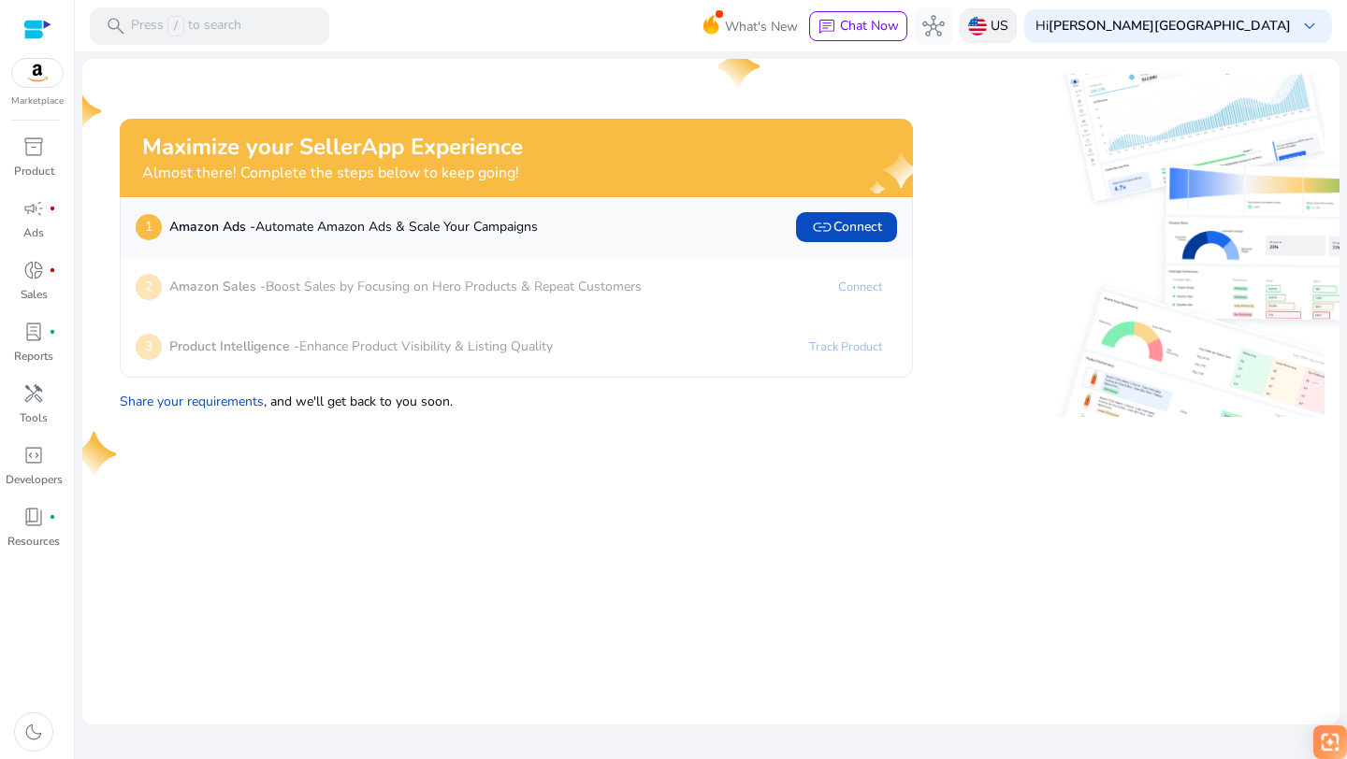
click at [1017, 36] on div "US" at bounding box center [988, 25] width 57 height 35
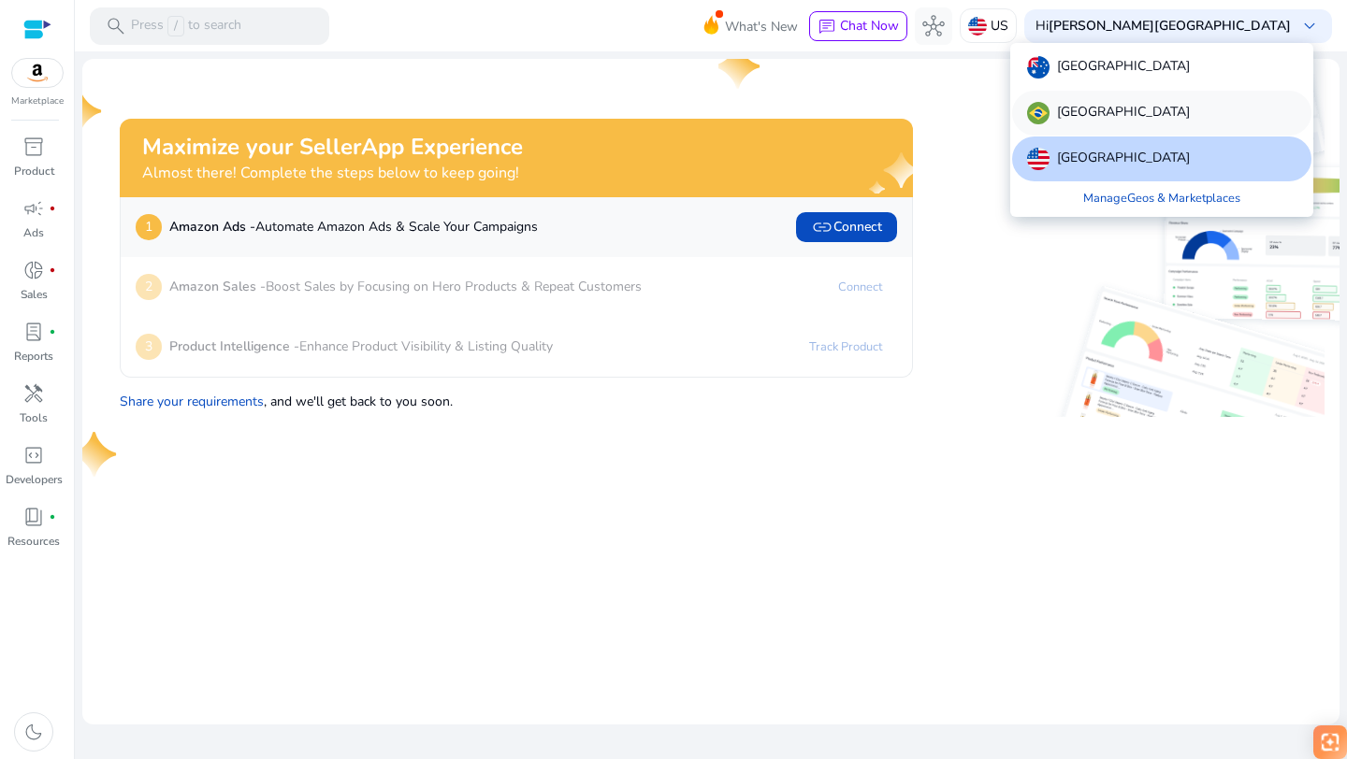
click at [1032, 117] on img at bounding box center [1038, 113] width 22 height 22
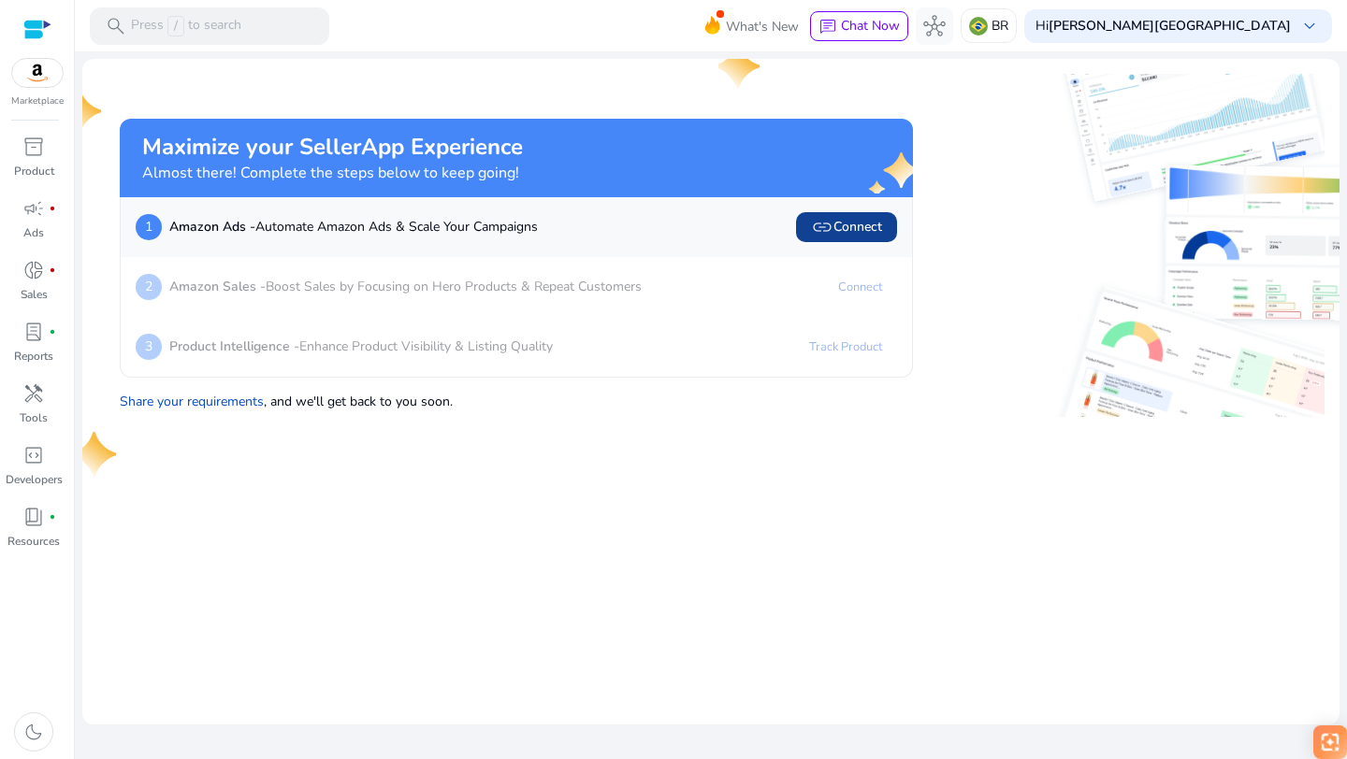
click at [841, 228] on span "link Connect" at bounding box center [846, 227] width 71 height 22
